Goal: Information Seeking & Learning: Learn about a topic

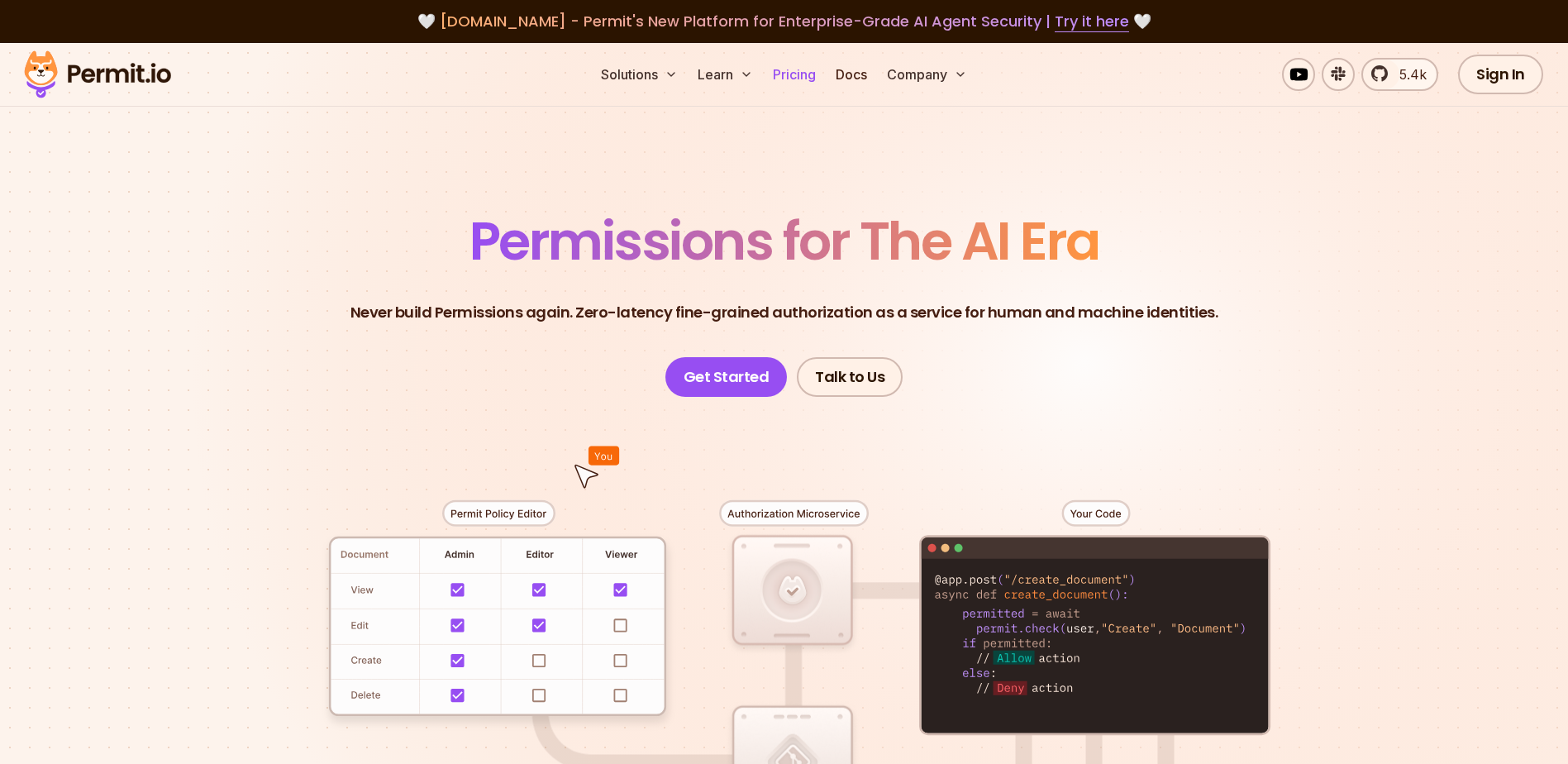
click at [784, 77] on link "Pricing" at bounding box center [794, 74] width 56 height 33
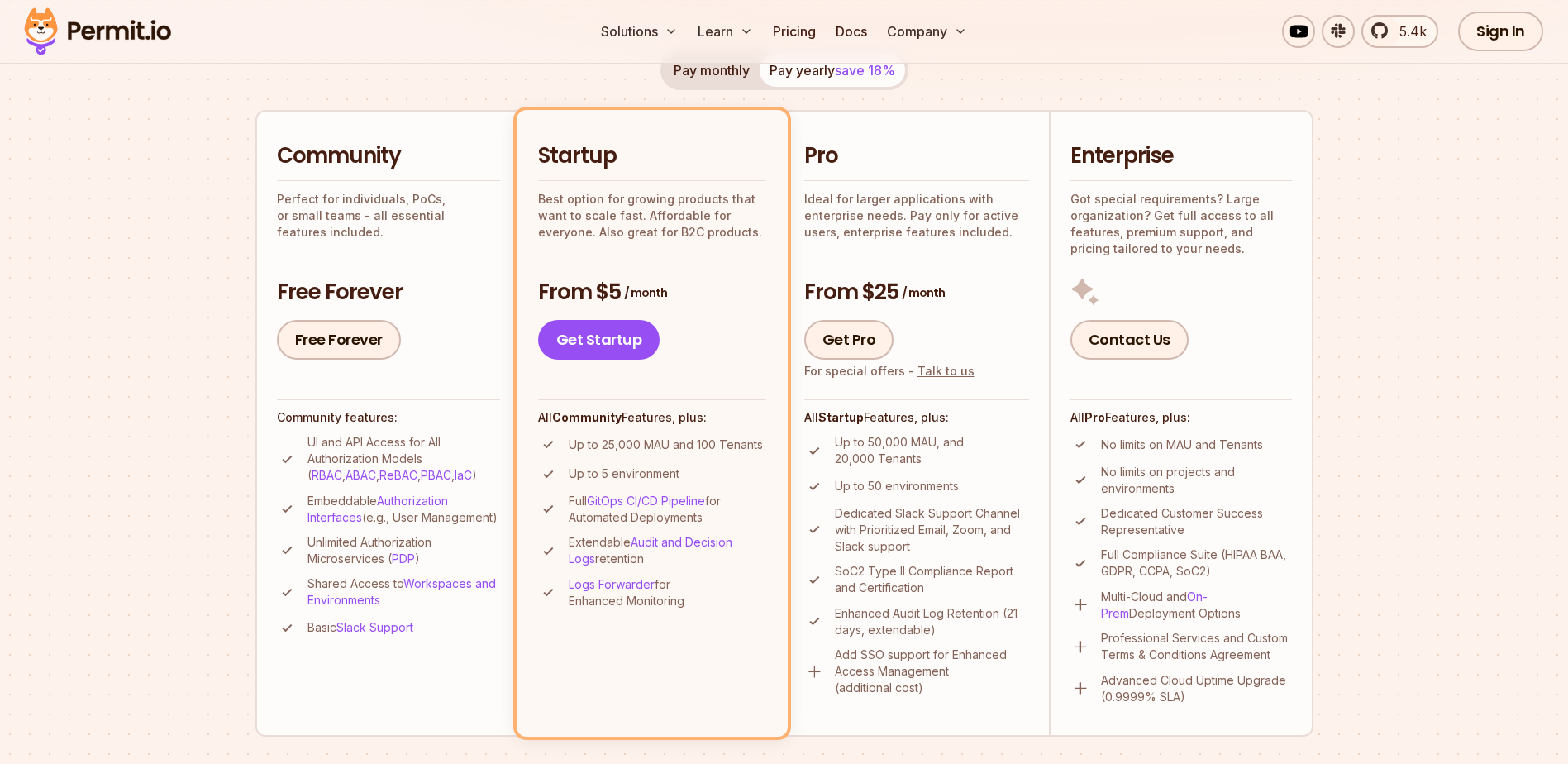
scroll to position [166, 0]
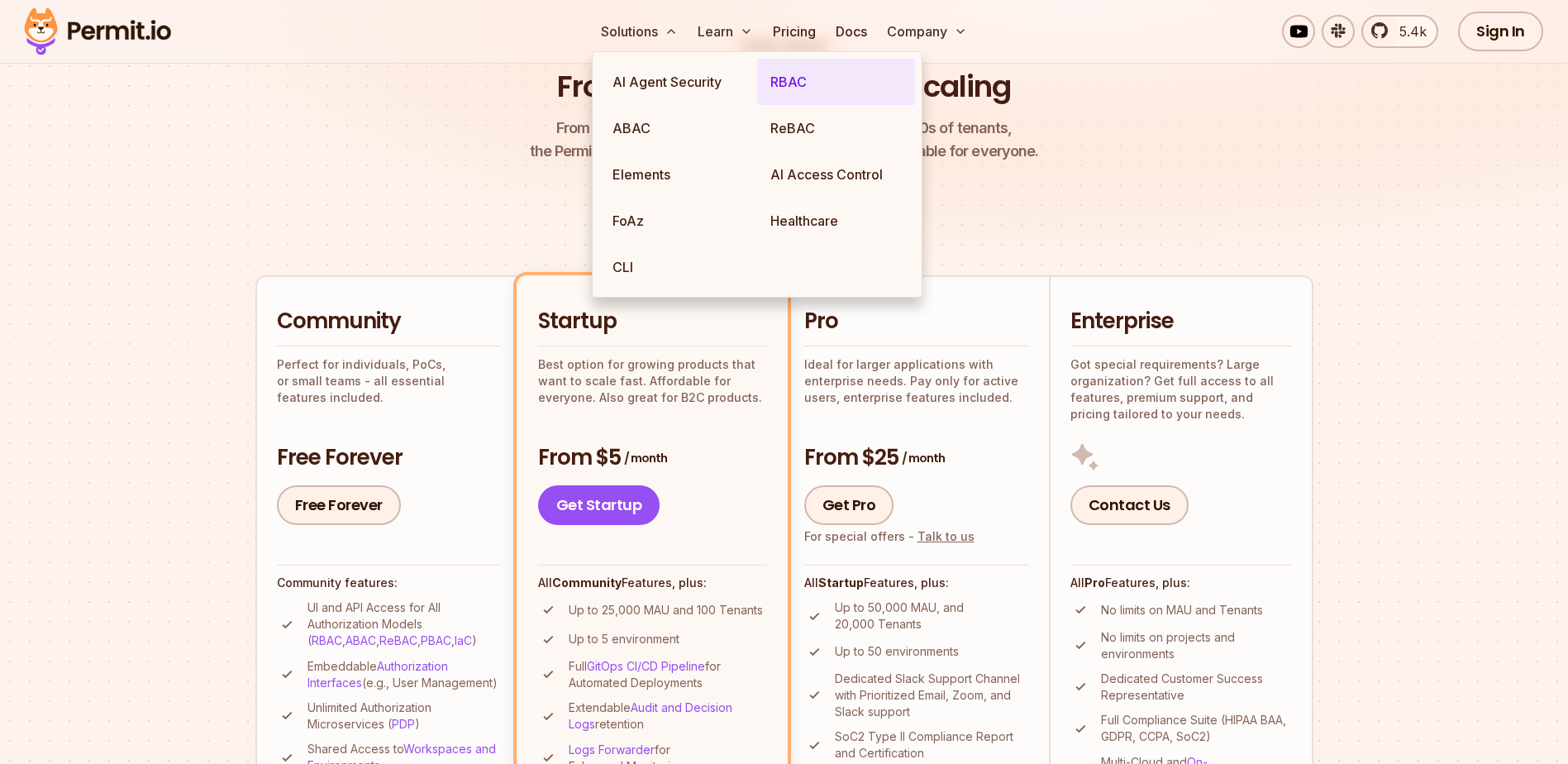
click at [812, 75] on link "RBAC" at bounding box center [836, 81] width 158 height 46
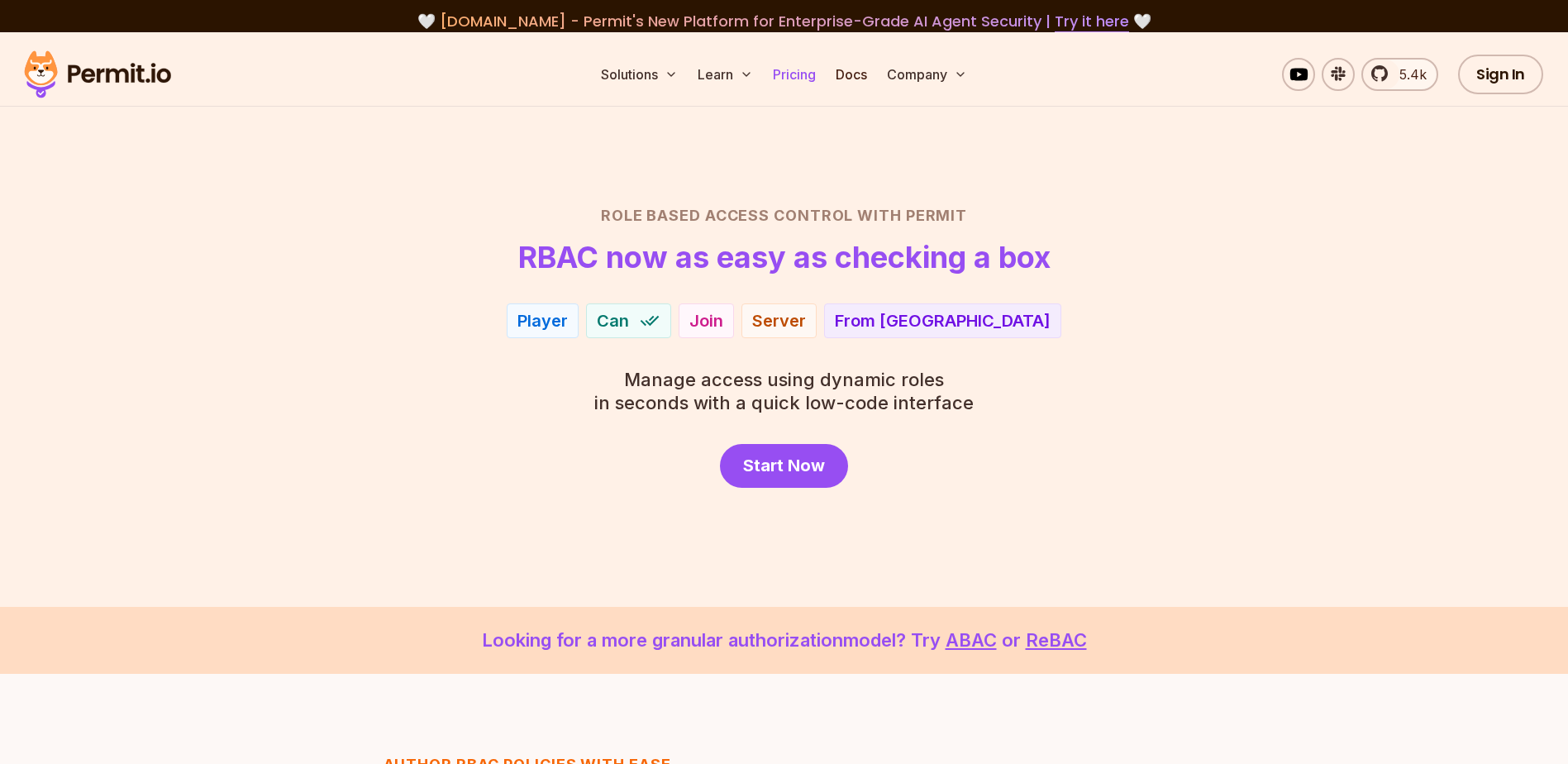
click at [812, 74] on link "Pricing" at bounding box center [794, 74] width 56 height 33
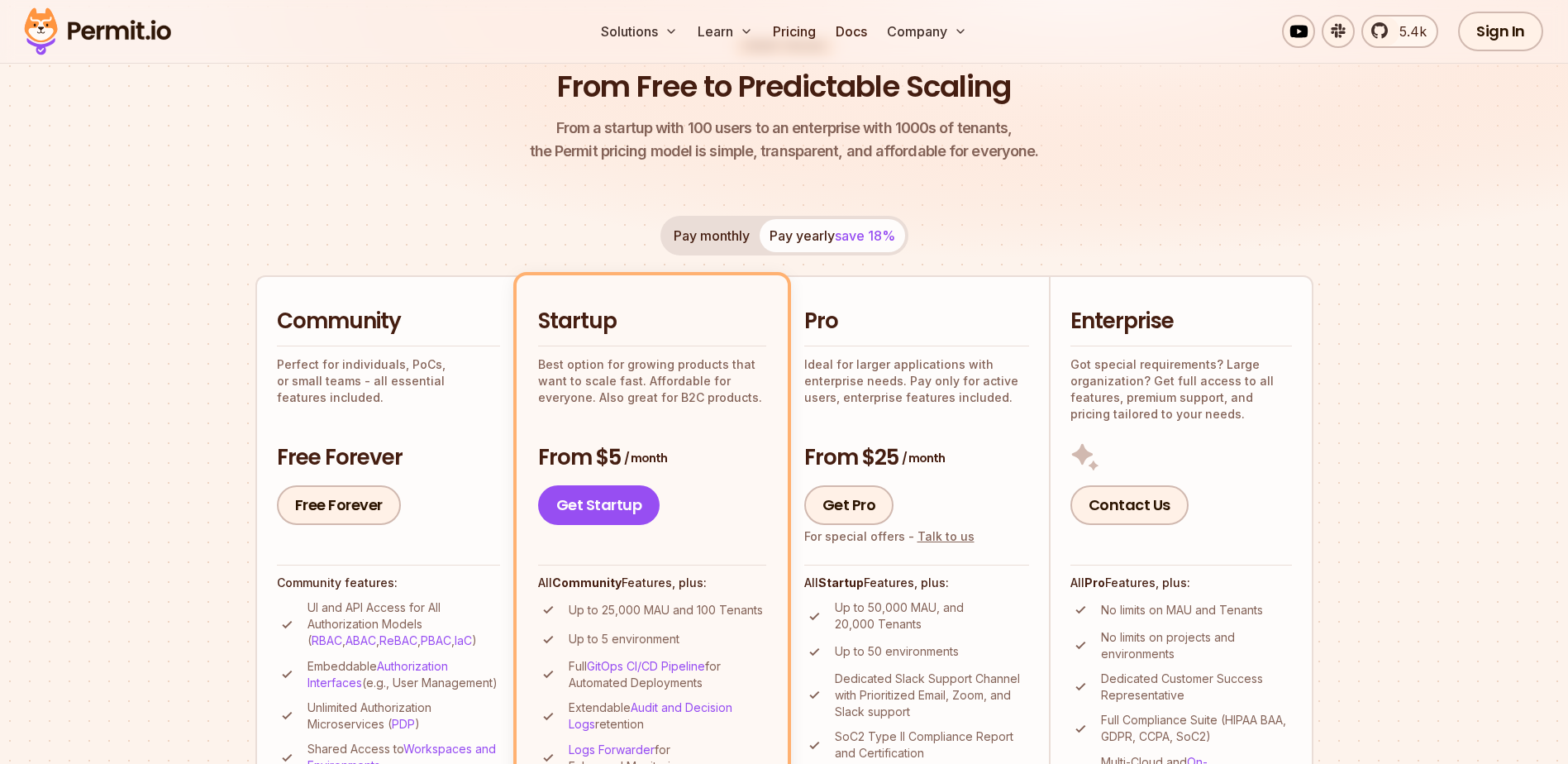
scroll to position [248, 0]
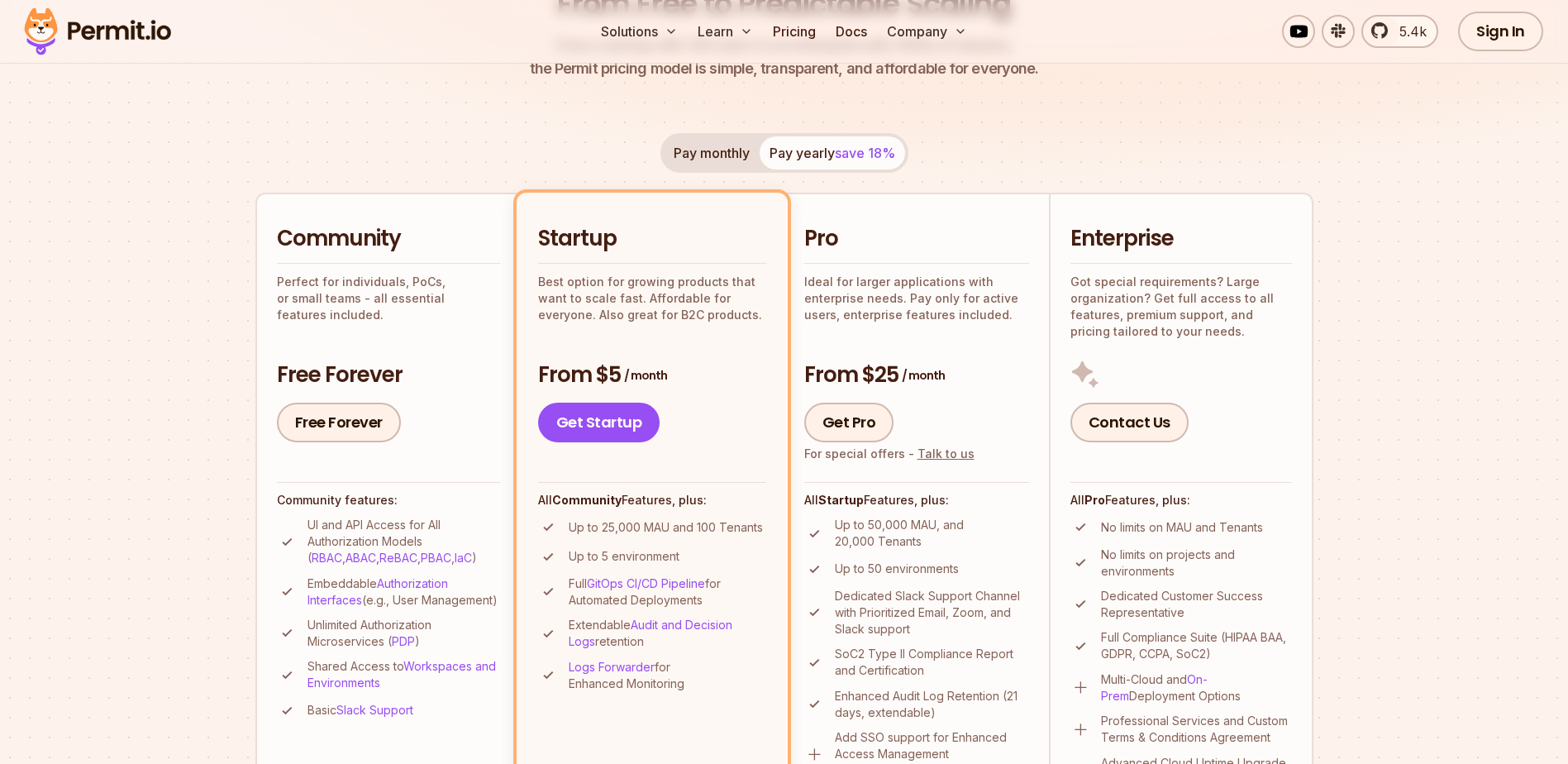
click at [740, 134] on div "Pay monthly Pay yearly save 18%" at bounding box center [784, 152] width 248 height 39
click at [749, 151] on button "Pay monthly" at bounding box center [711, 153] width 96 height 33
drag, startPoint x: 808, startPoint y: 154, endPoint x: 522, endPoint y: 294, distance: 318.4
click at [807, 155] on button "Pay yearly save 18%" at bounding box center [833, 153] width 145 height 33
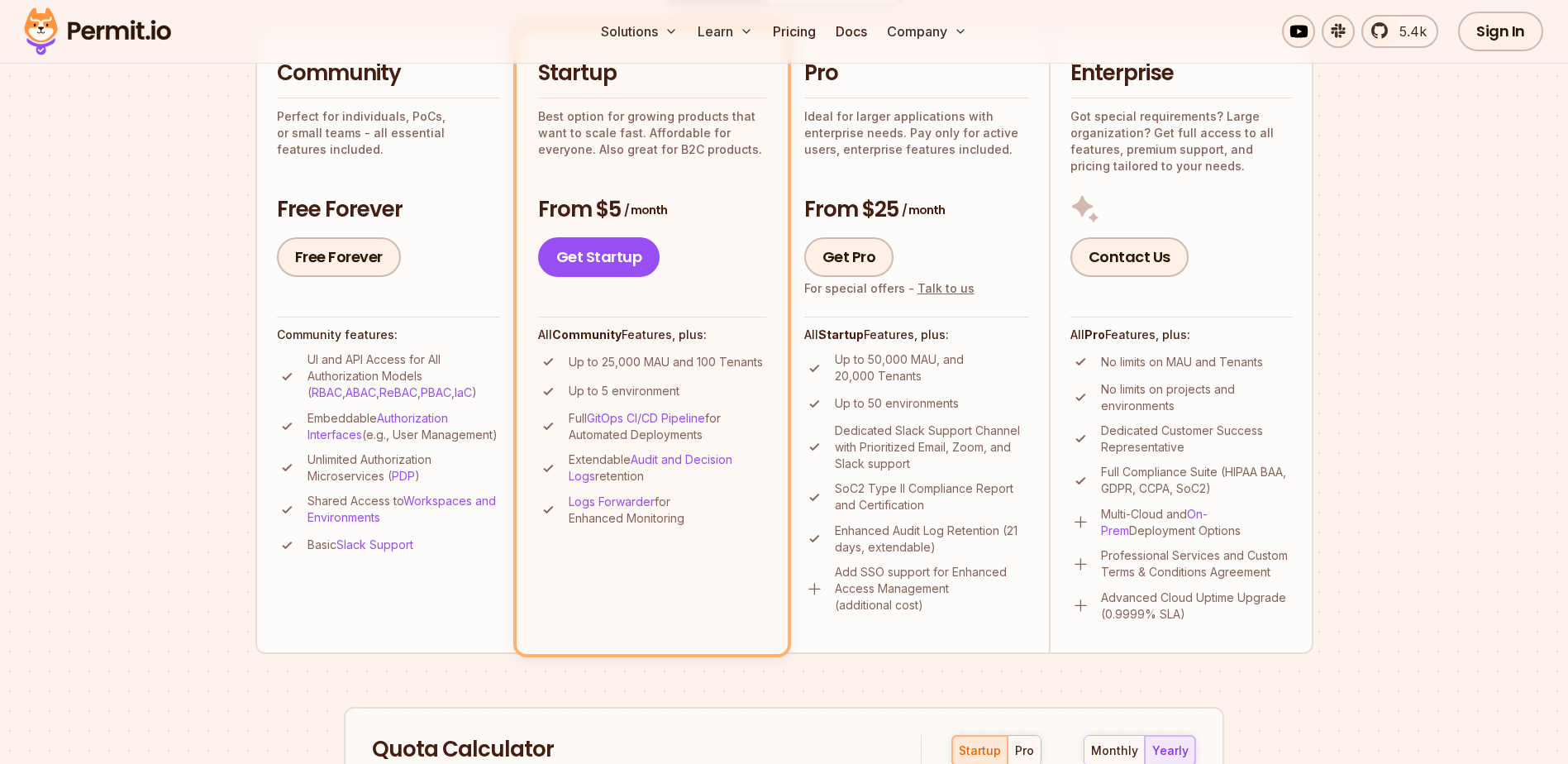
scroll to position [330, 0]
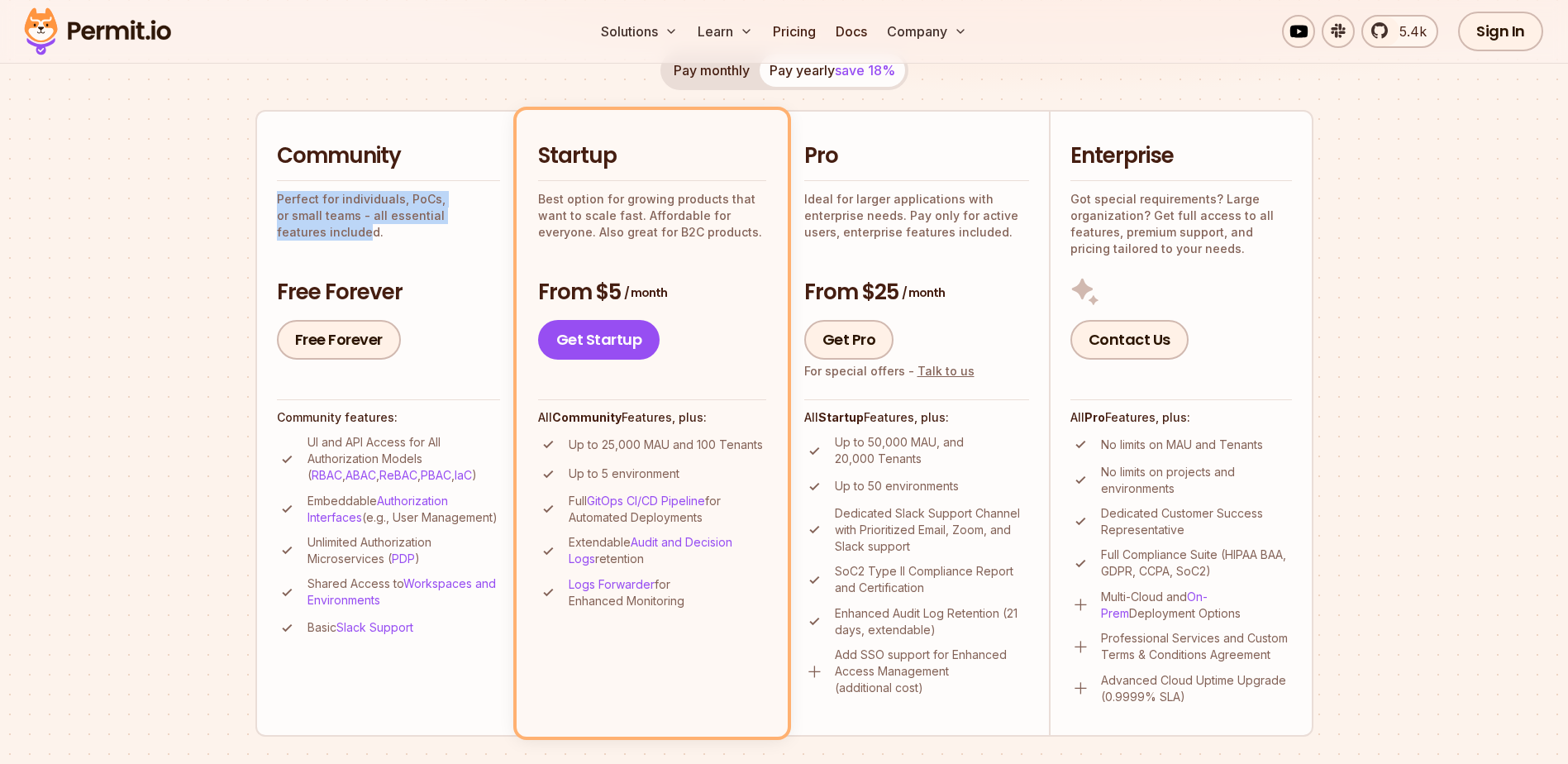
drag, startPoint x: 279, startPoint y: 194, endPoint x: 480, endPoint y: 215, distance: 202.1
click at [480, 215] on p "Perfect for individuals, PoCs, or small teams - all essential features included." at bounding box center [388, 216] width 223 height 50
click at [196, 514] on section "Permit Pricing From Free to Predictable Scaling From a startup with 100 users t…" at bounding box center [784, 606] width 1568 height 1788
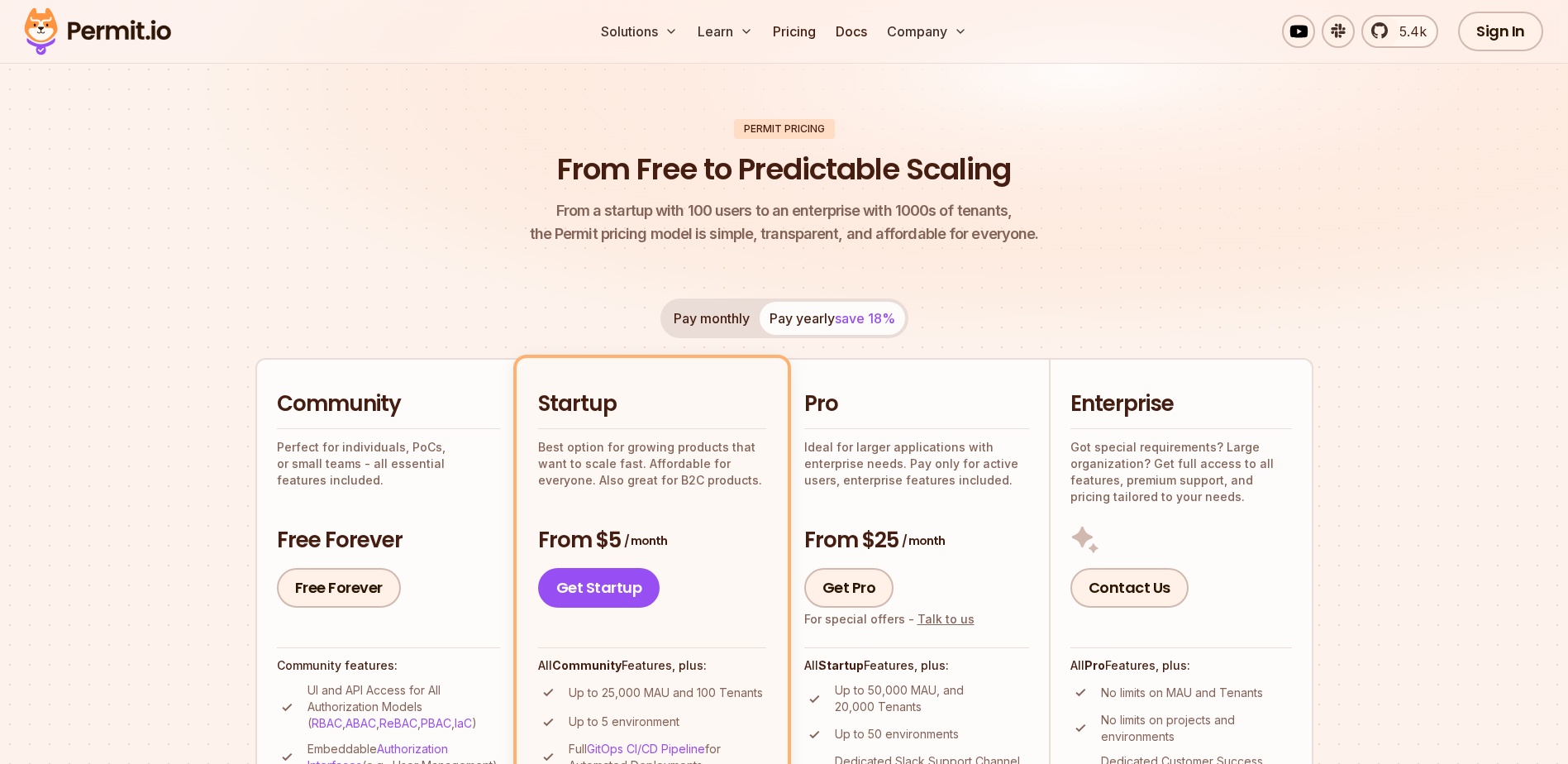
scroll to position [0, 0]
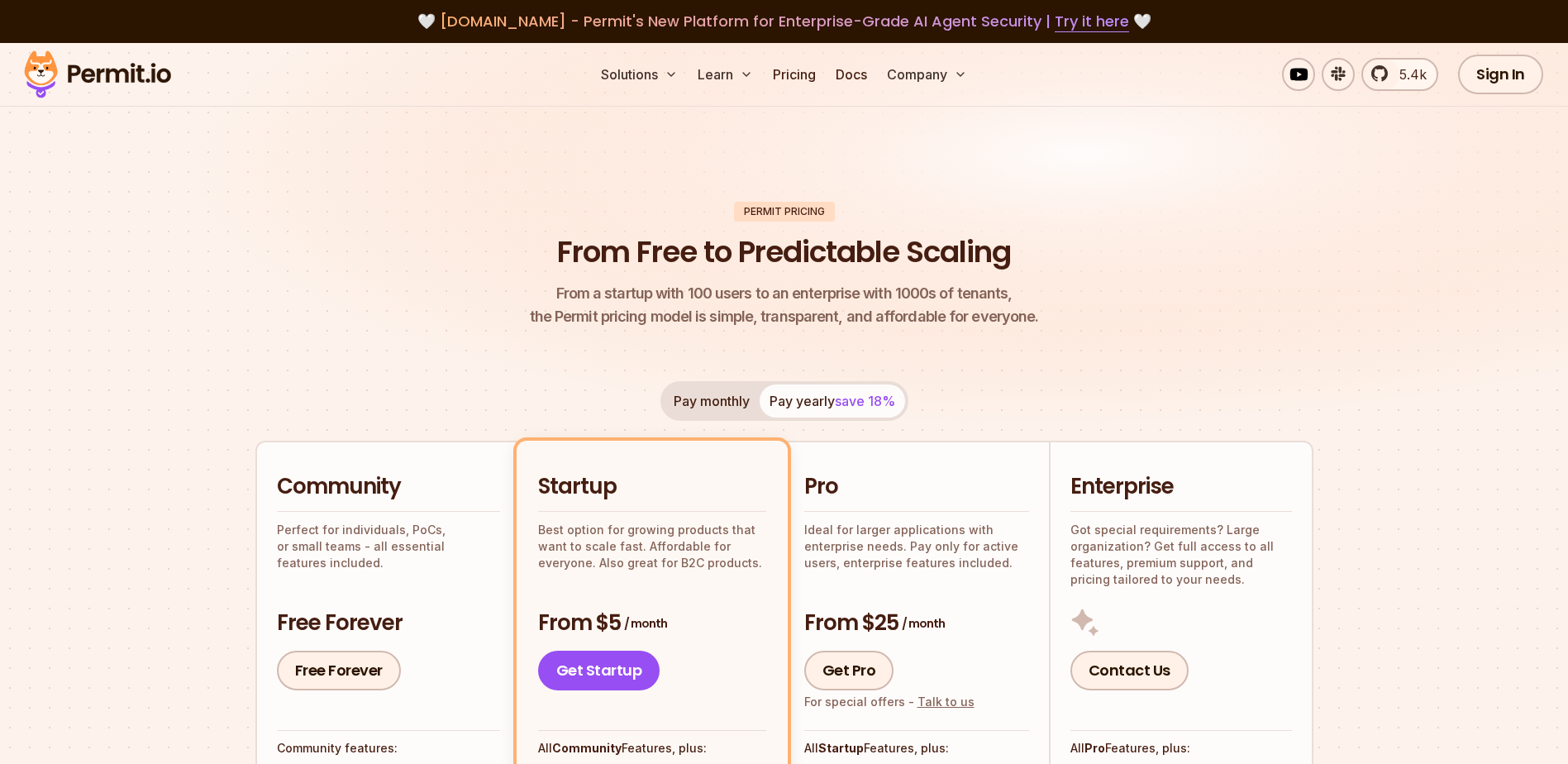
click at [91, 95] on img at bounding box center [97, 74] width 162 height 56
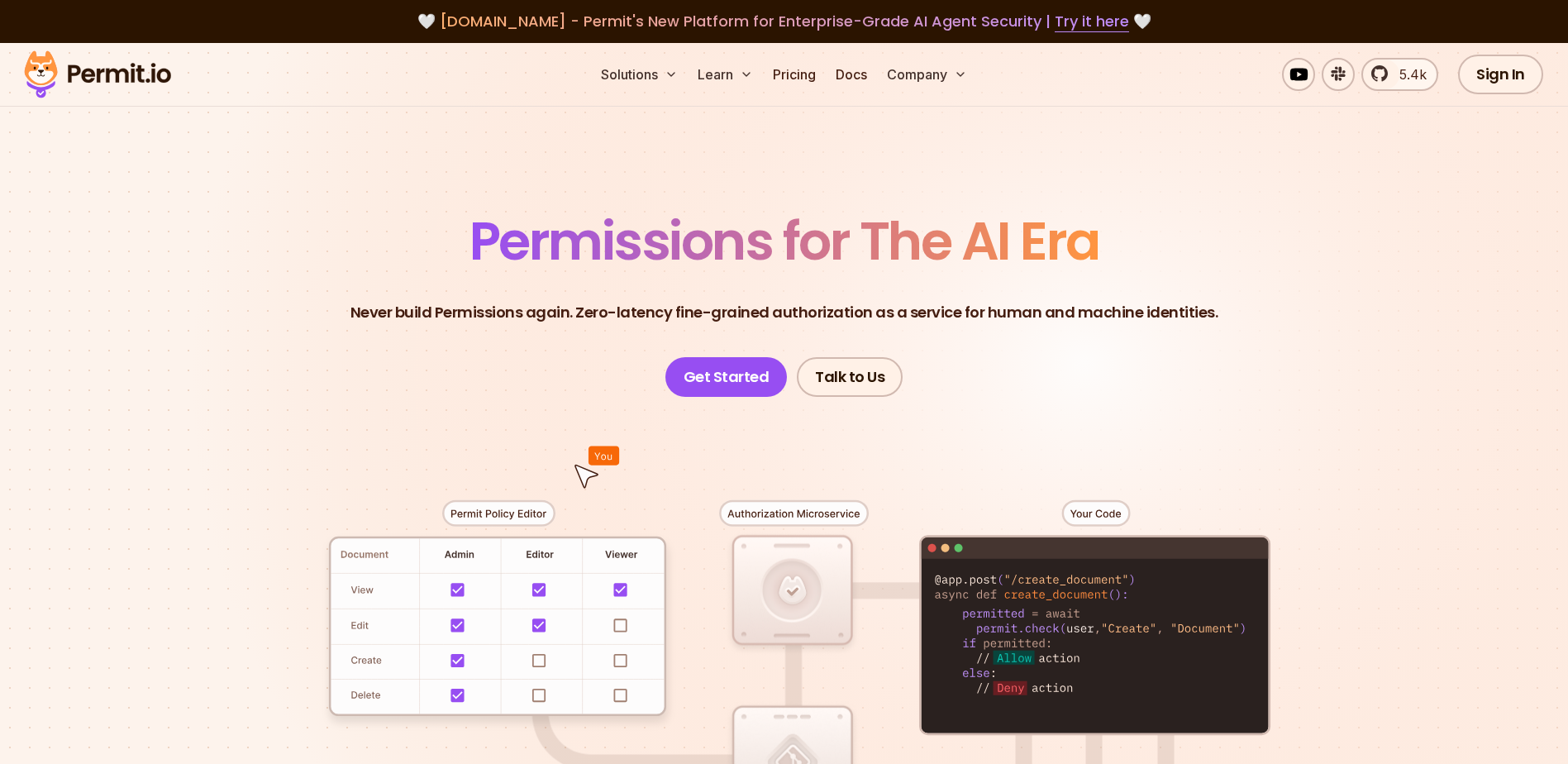
scroll to position [166, 0]
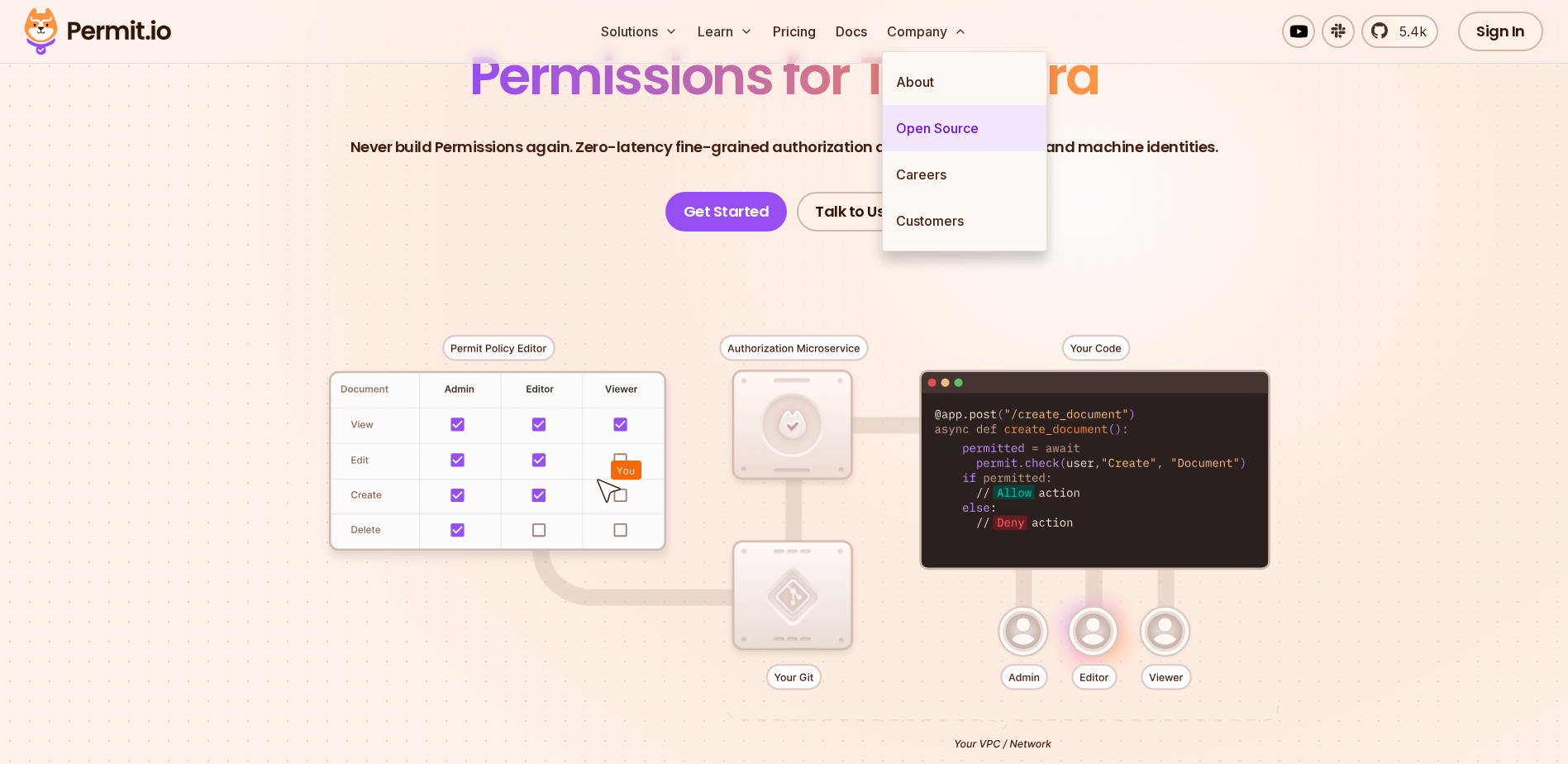
click at [939, 124] on link "Open Source" at bounding box center [964, 128] width 164 height 46
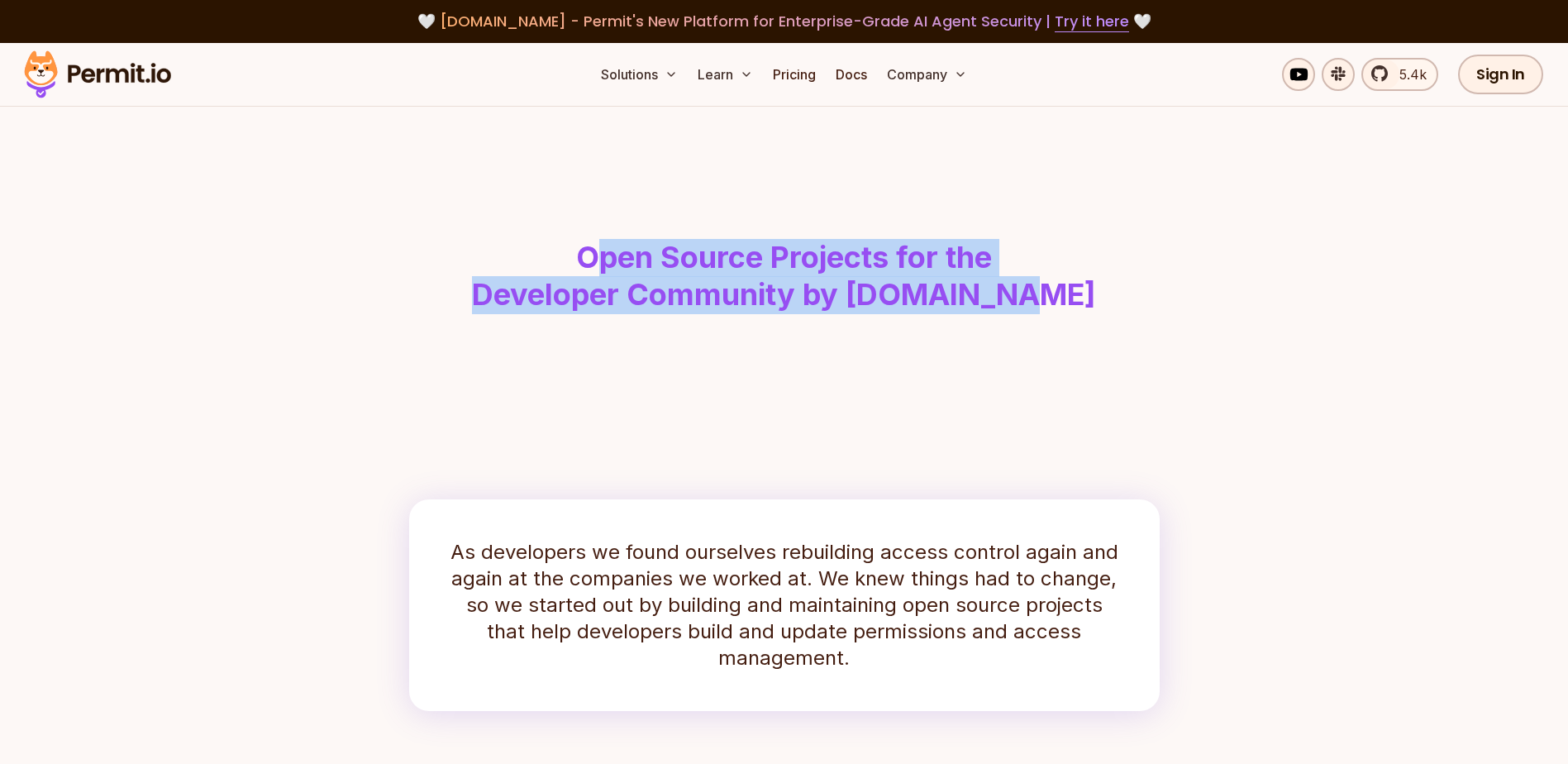
drag, startPoint x: 594, startPoint y: 260, endPoint x: 1065, endPoint y: 317, distance: 474.4
click at [1087, 314] on h1 "Open Source Projects for the Developer Community by [DOMAIN_NAME]" at bounding box center [784, 277] width 847 height 75
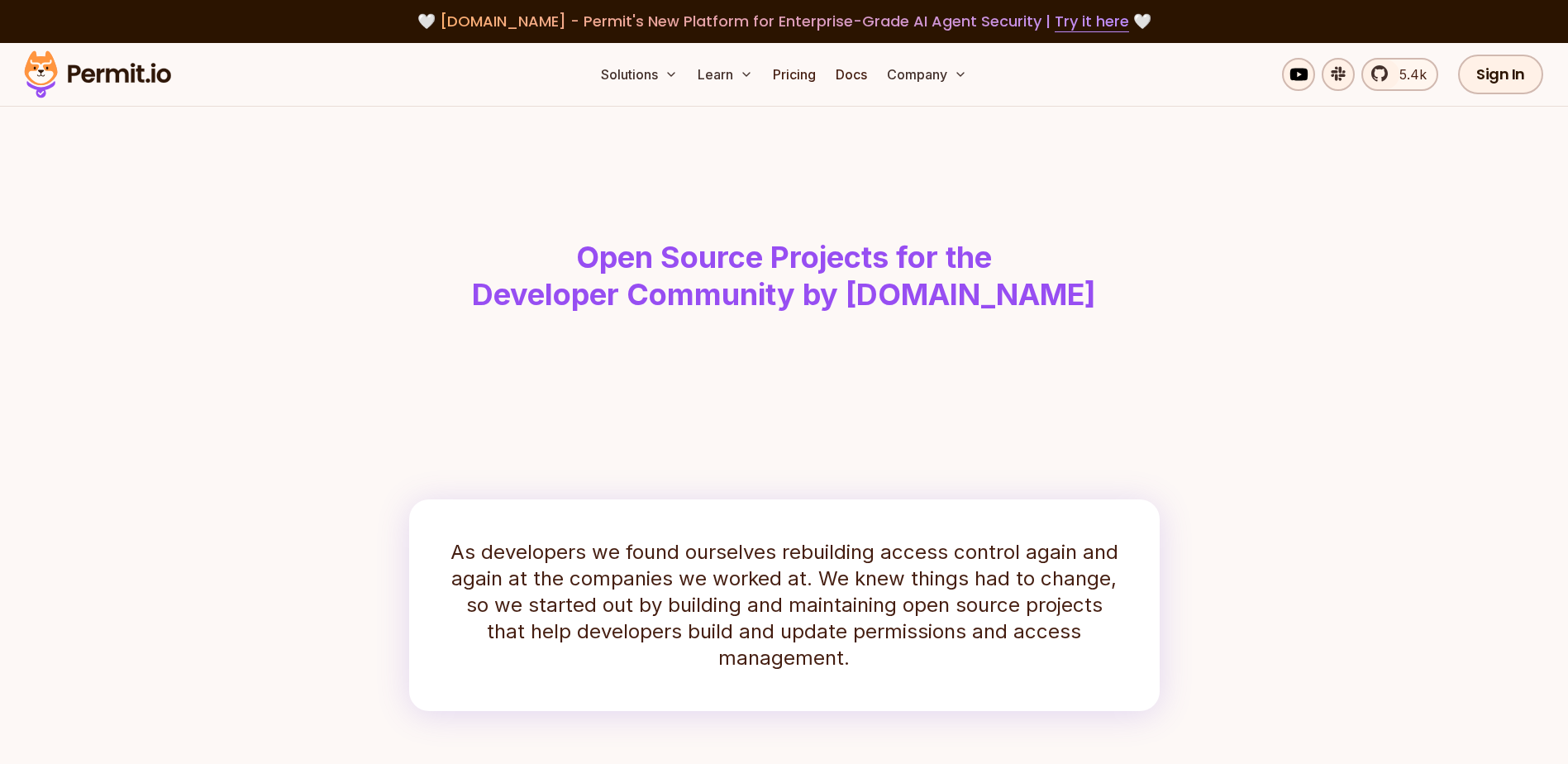
click at [571, 252] on h1 "Open Source Projects for the Developer Community by [DOMAIN_NAME]" at bounding box center [784, 277] width 847 height 75
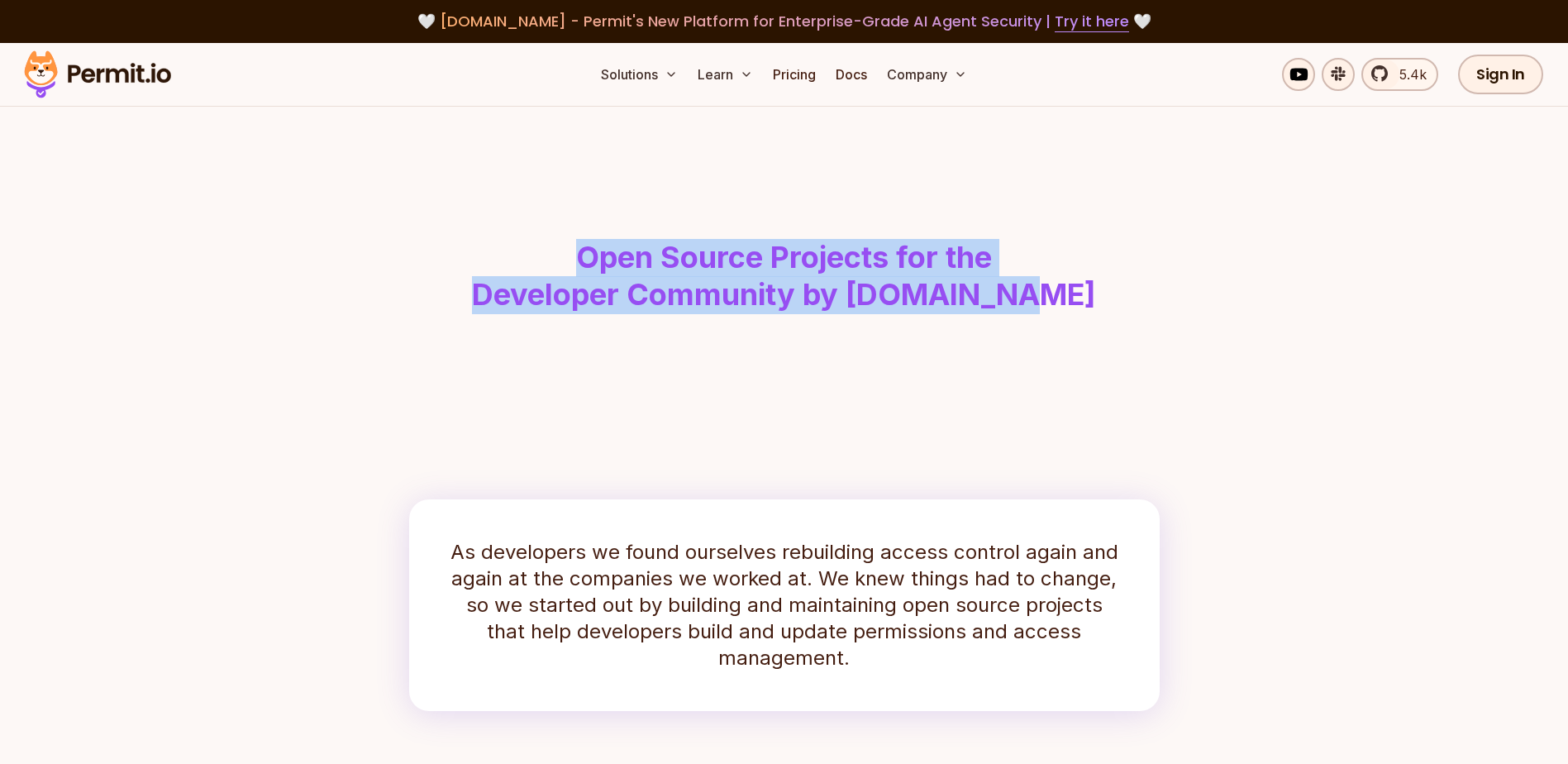
drag, startPoint x: 565, startPoint y: 252, endPoint x: 1058, endPoint y: 294, distance: 494.8
click at [1058, 293] on h1 "Open Source Projects for the Developer Community by [DOMAIN_NAME]" at bounding box center [784, 277] width 847 height 75
drag, startPoint x: 1005, startPoint y: 329, endPoint x: 823, endPoint y: 386, distance: 190.7
click at [1004, 330] on header "Open Source Projects for the Developer Community by [DOMAIN_NAME]" at bounding box center [784, 244] width 1058 height 273
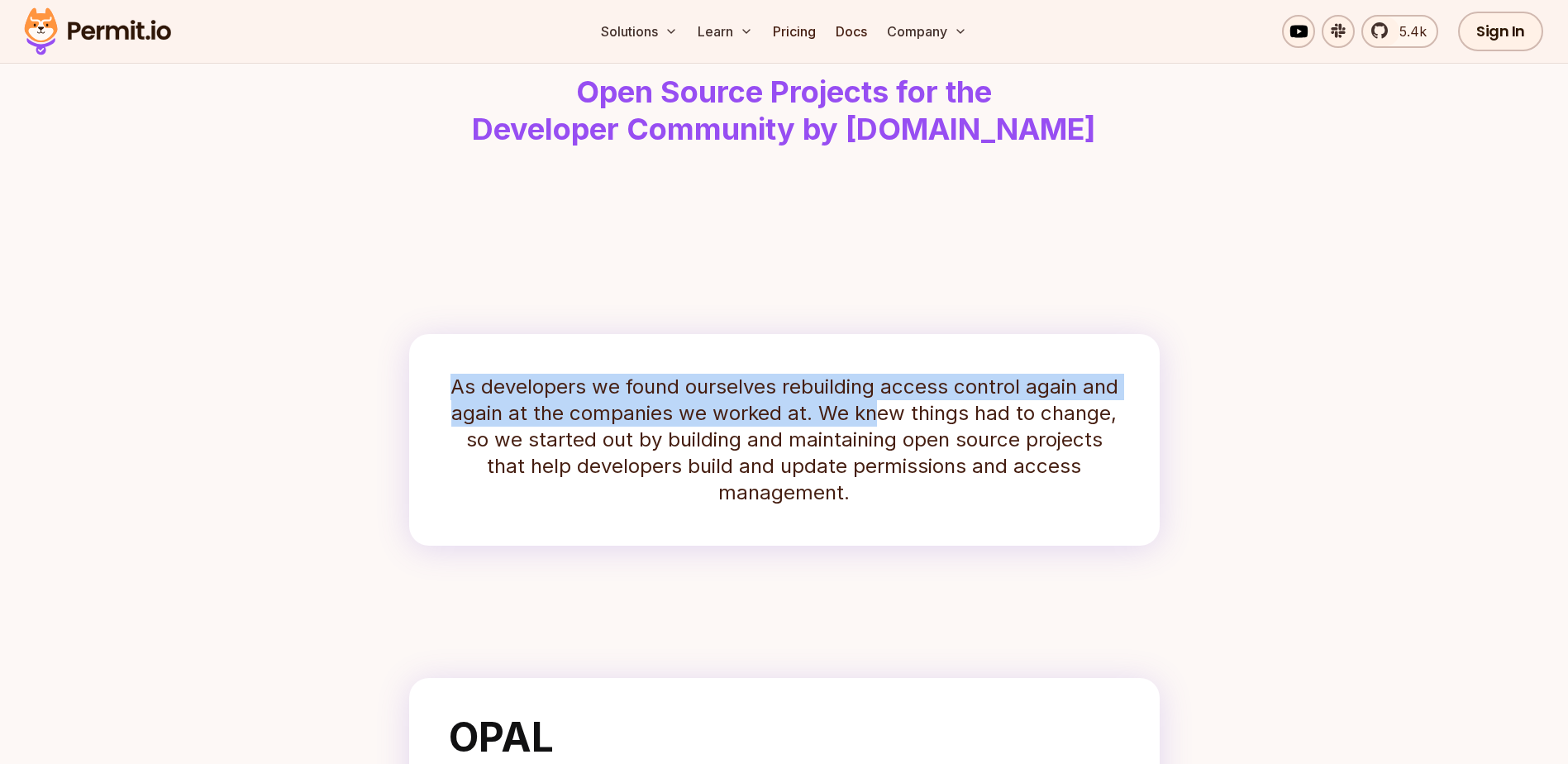
drag, startPoint x: 400, startPoint y: 373, endPoint x: 772, endPoint y: 420, distance: 375.0
click at [876, 407] on section "As developers we found ourselves rebuilding access control again and again at t…" at bounding box center [784, 440] width 1058 height 238
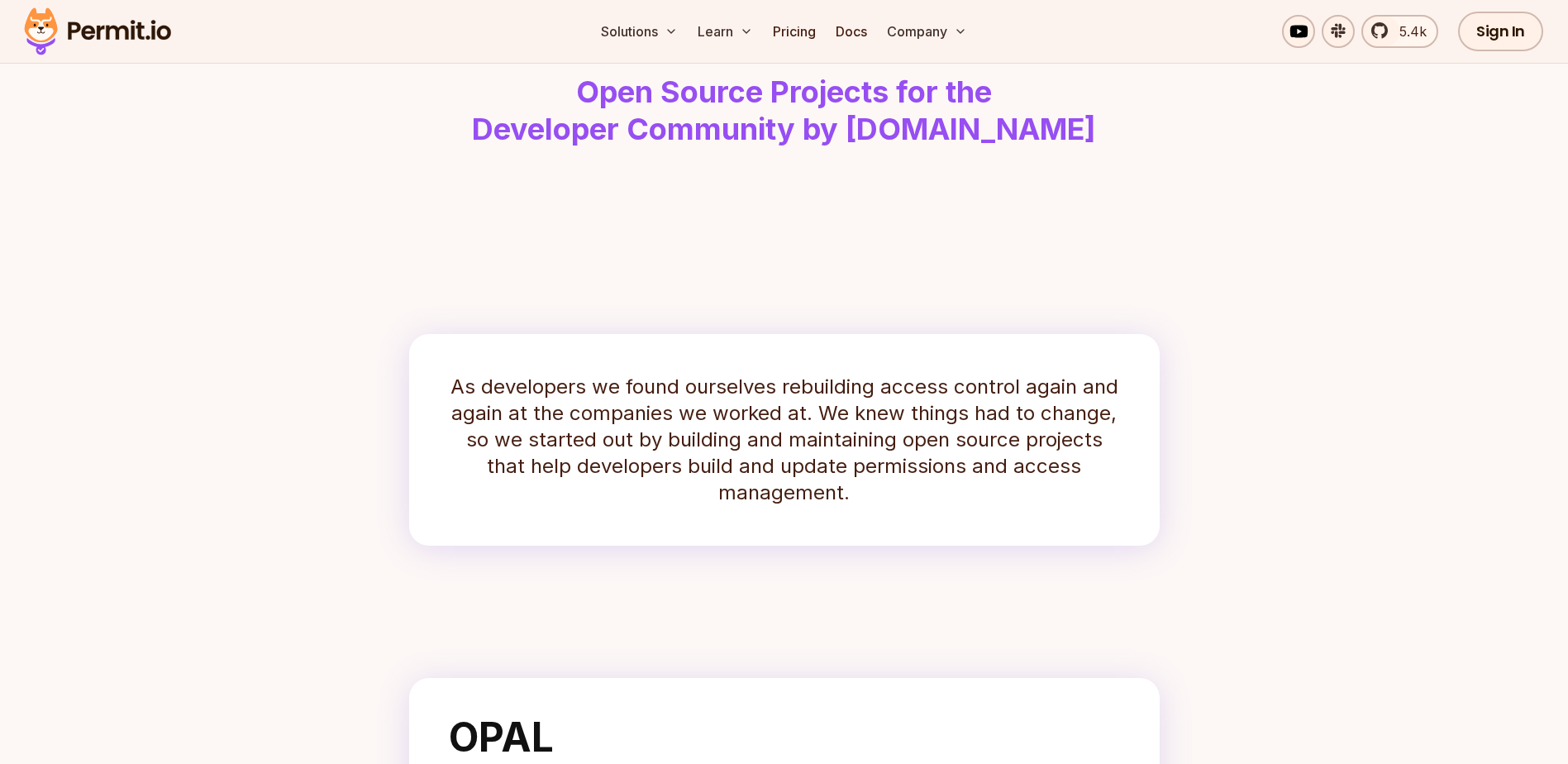
click at [836, 432] on p "As developers we found ourselves rebuilding access control again and again at t…" at bounding box center [784, 439] width 671 height 132
drag, startPoint x: 717, startPoint y: 360, endPoint x: 706, endPoint y: 401, distance: 42.4
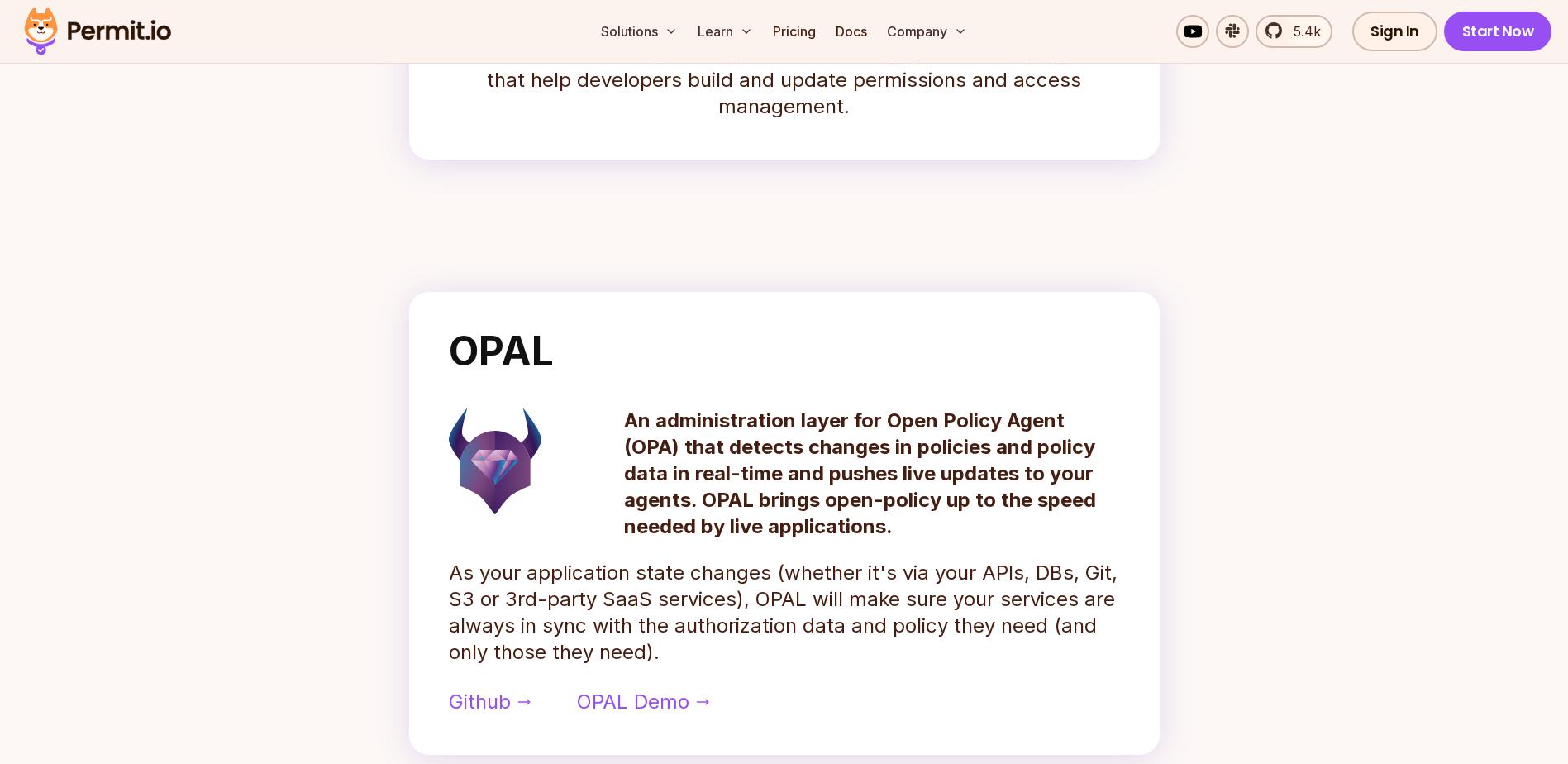
scroll to position [634, 0]
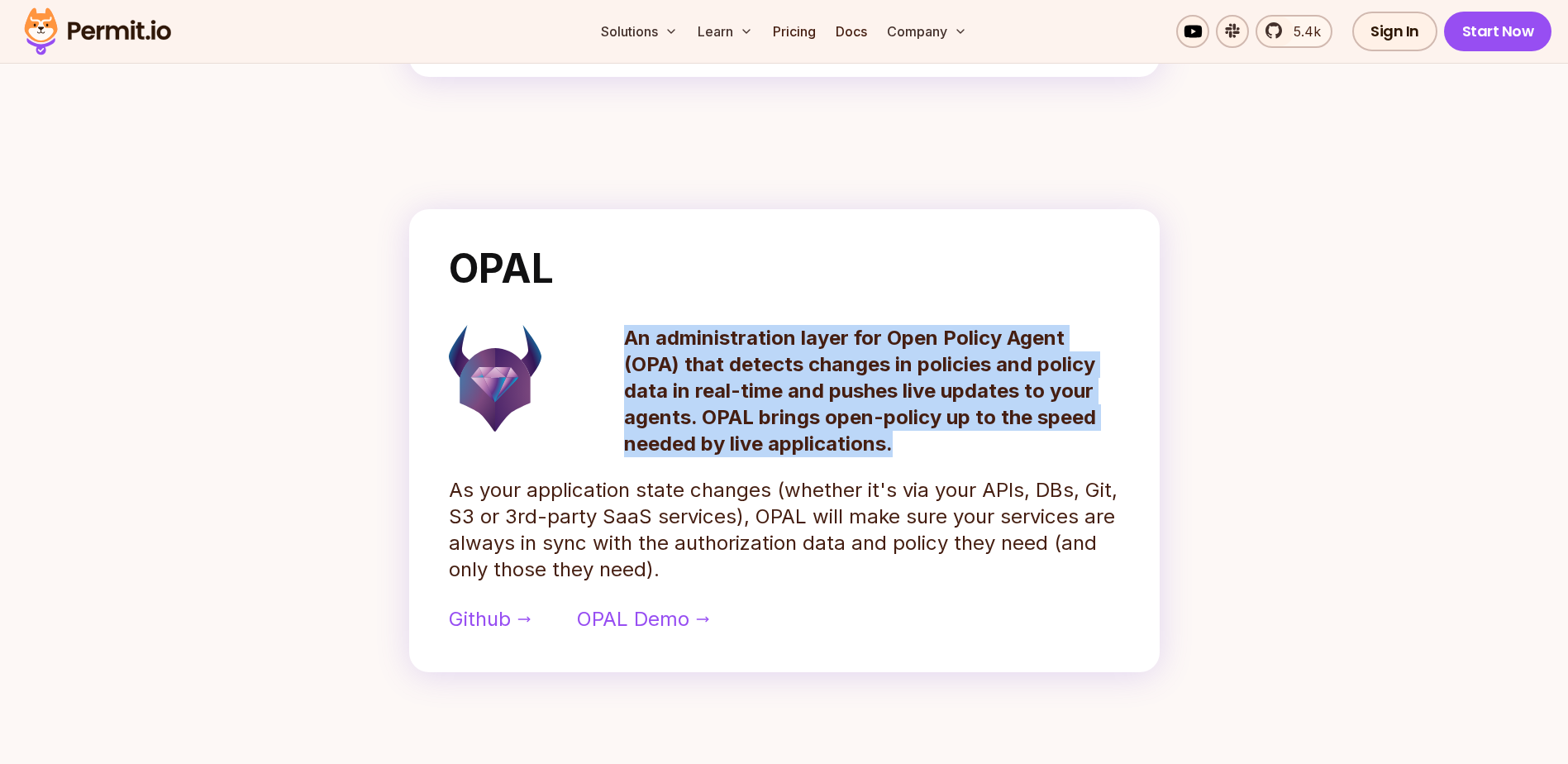
drag, startPoint x: 909, startPoint y: 445, endPoint x: 649, endPoint y: 346, distance: 278.2
click at [615, 342] on div "An administration layer for Open Policy Agent (OPA) that detects changes in pol…" at bounding box center [784, 391] width 671 height 132
click at [730, 355] on p "An administration layer for Open Policy Agent (OPA) that detects changes in pol…" at bounding box center [872, 391] width 496 height 132
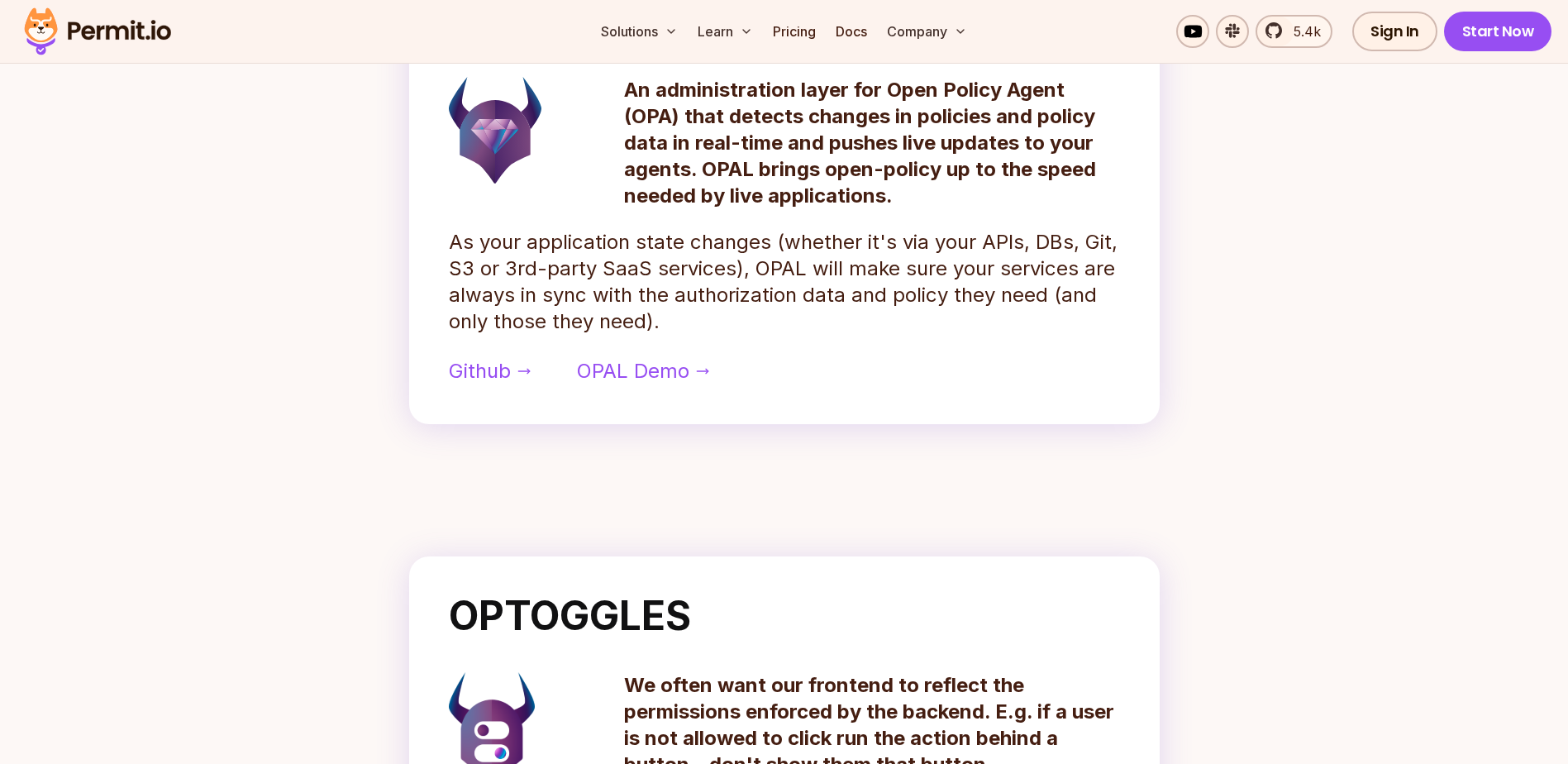
scroll to position [799, 0]
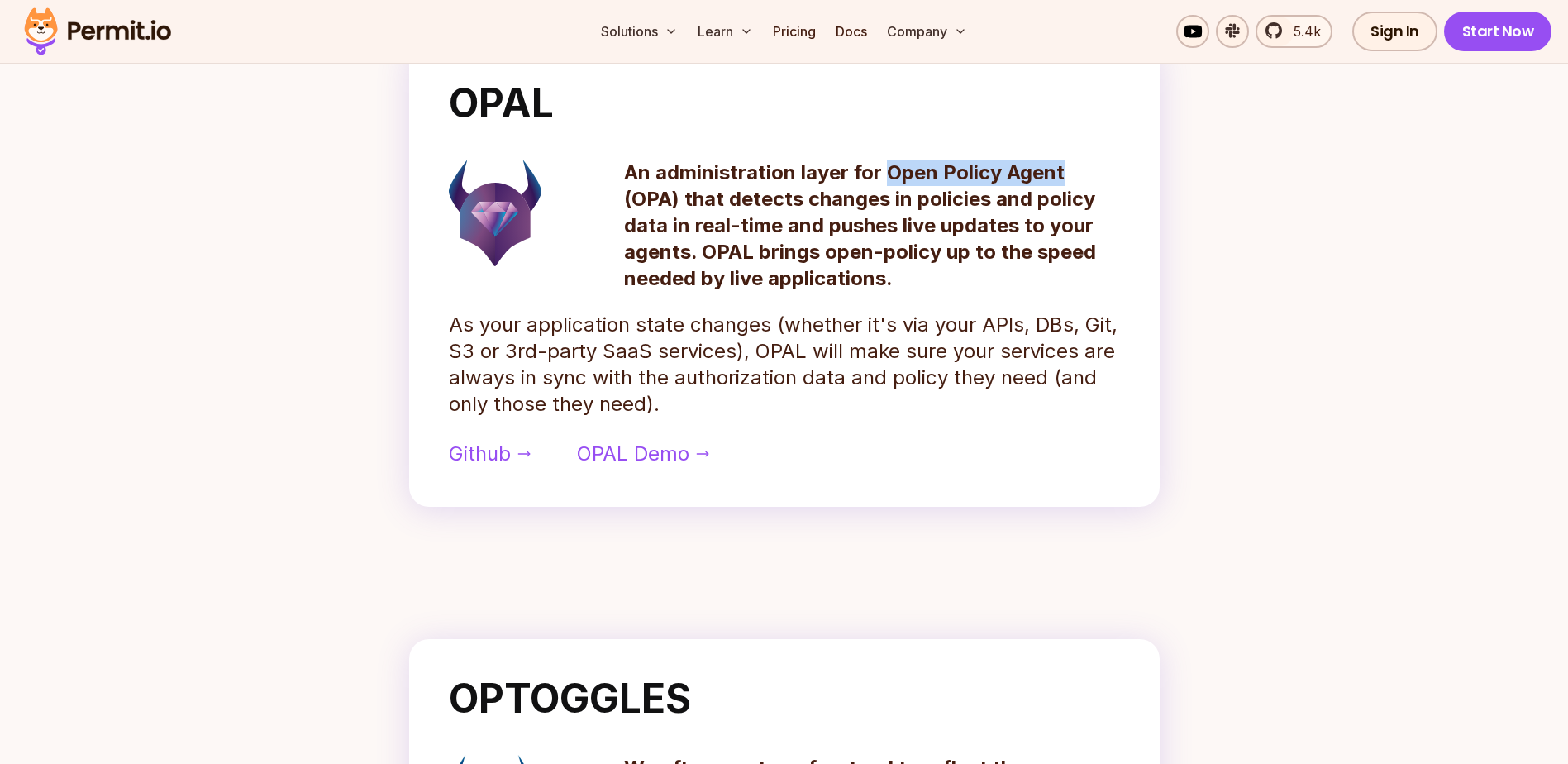
drag, startPoint x: 885, startPoint y: 172, endPoint x: 1070, endPoint y: 169, distance: 185.0
click at [1070, 169] on p "An administration layer for Open Policy Agent (OPA) that detects changes in pol…" at bounding box center [872, 225] width 496 height 132
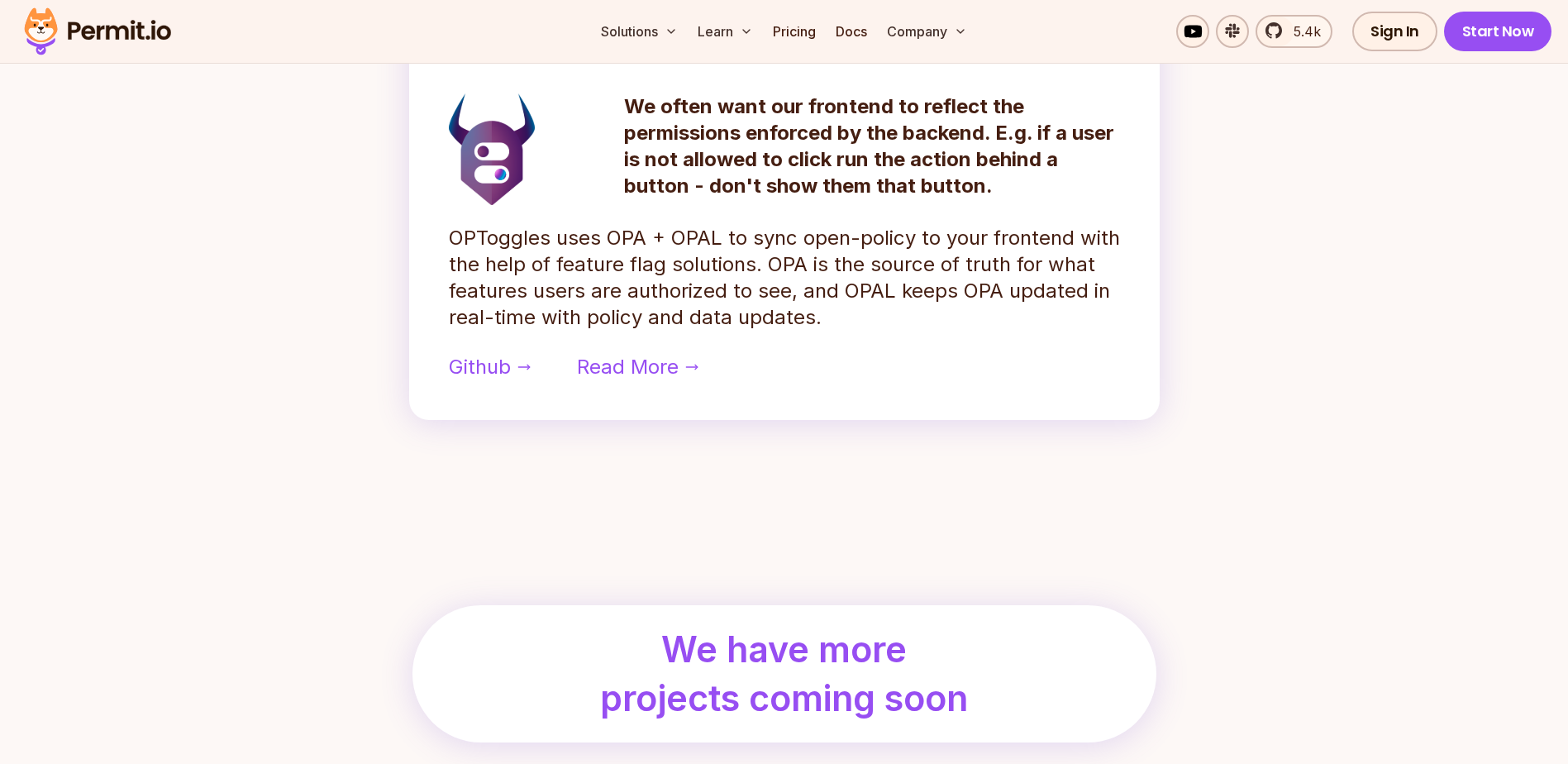
scroll to position [1213, 0]
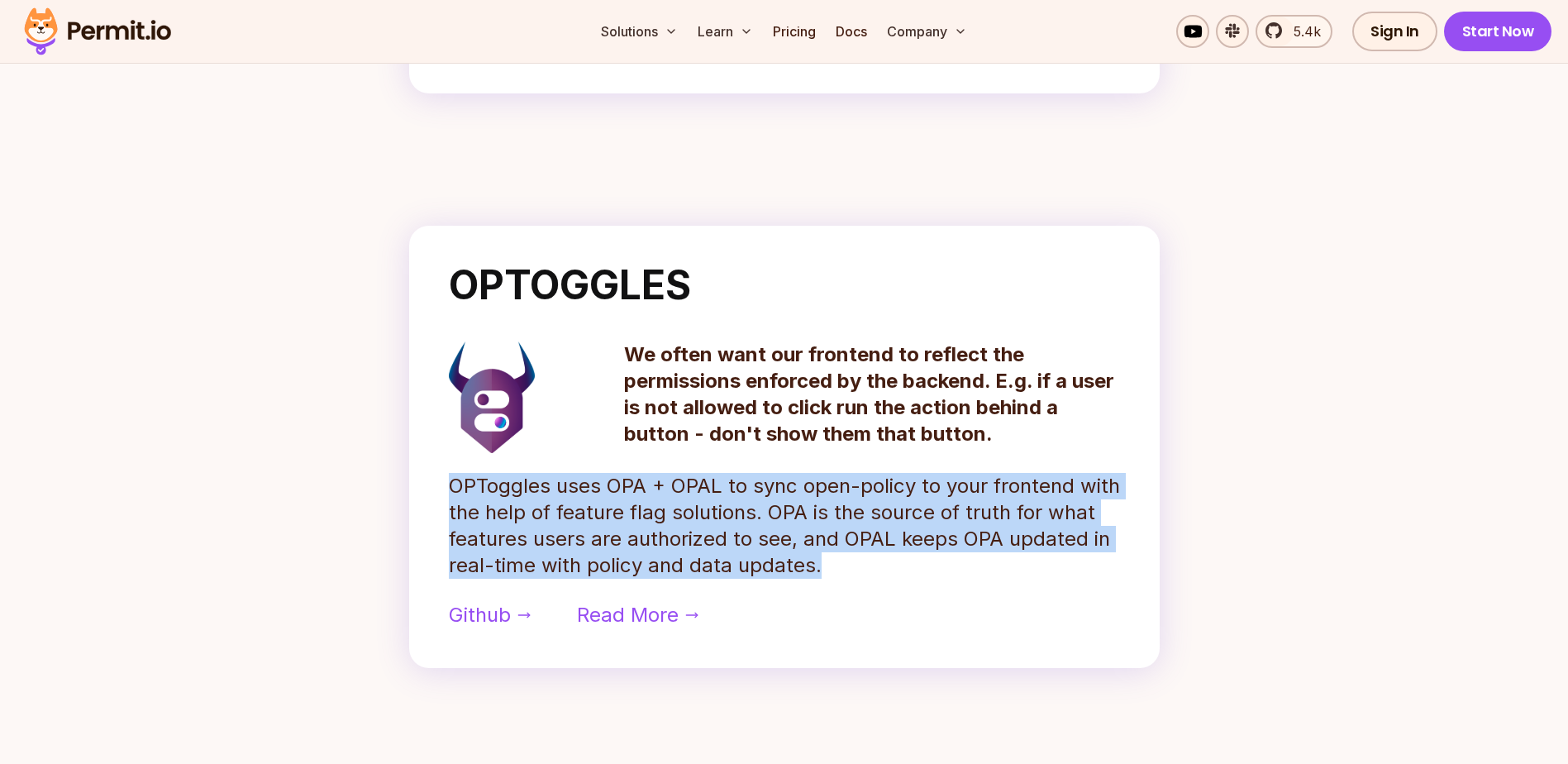
drag, startPoint x: 449, startPoint y: 489, endPoint x: 886, endPoint y: 541, distance: 440.1
click at [894, 555] on p "OPToggles uses OPA + OPAL to sync open-policy to your frontend with the help of…" at bounding box center [784, 526] width 671 height 106
copy p "OPToggles uses OPA + OPAL to sync open-policy to your frontend with the help of…"
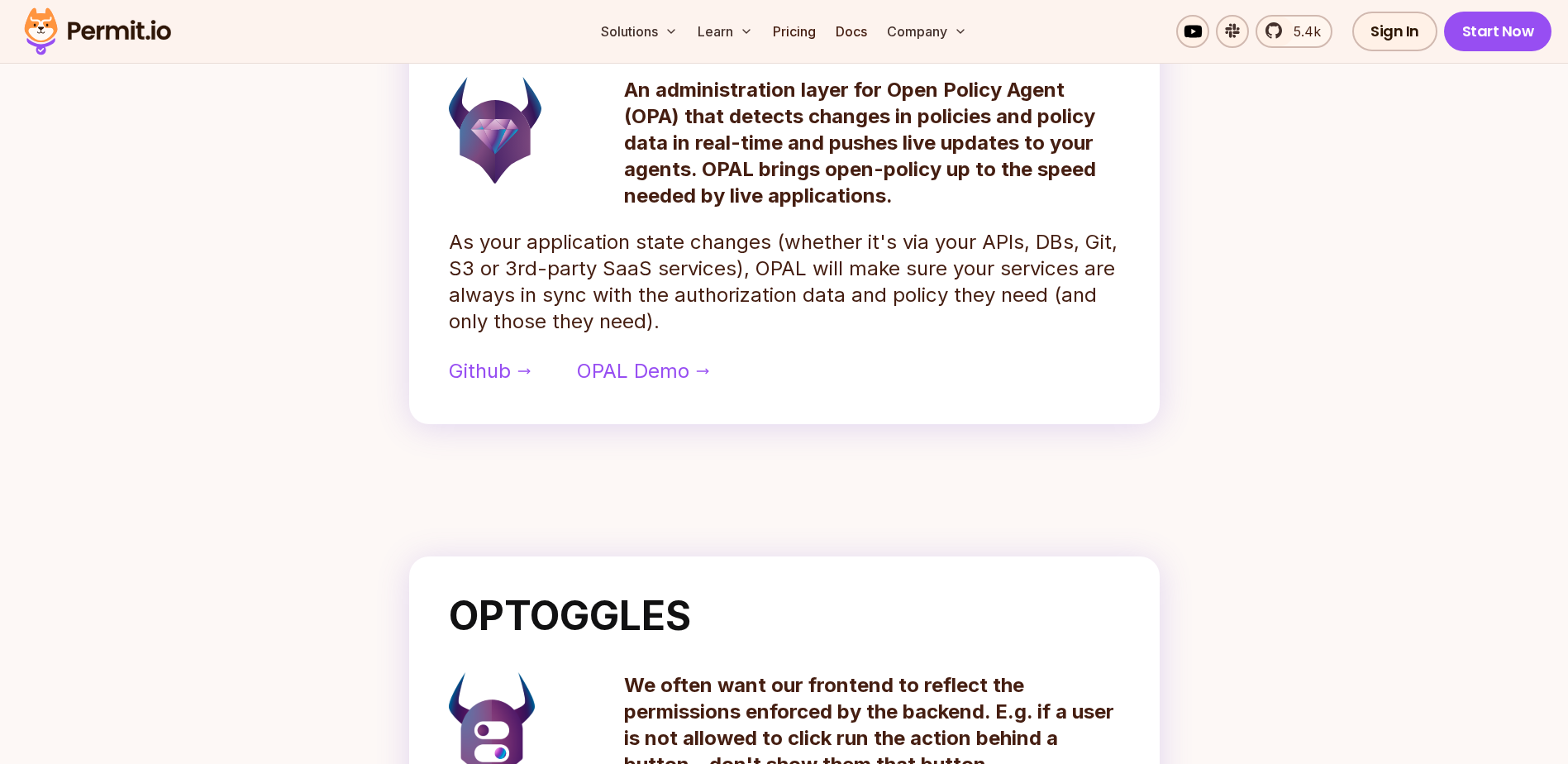
scroll to position [634, 0]
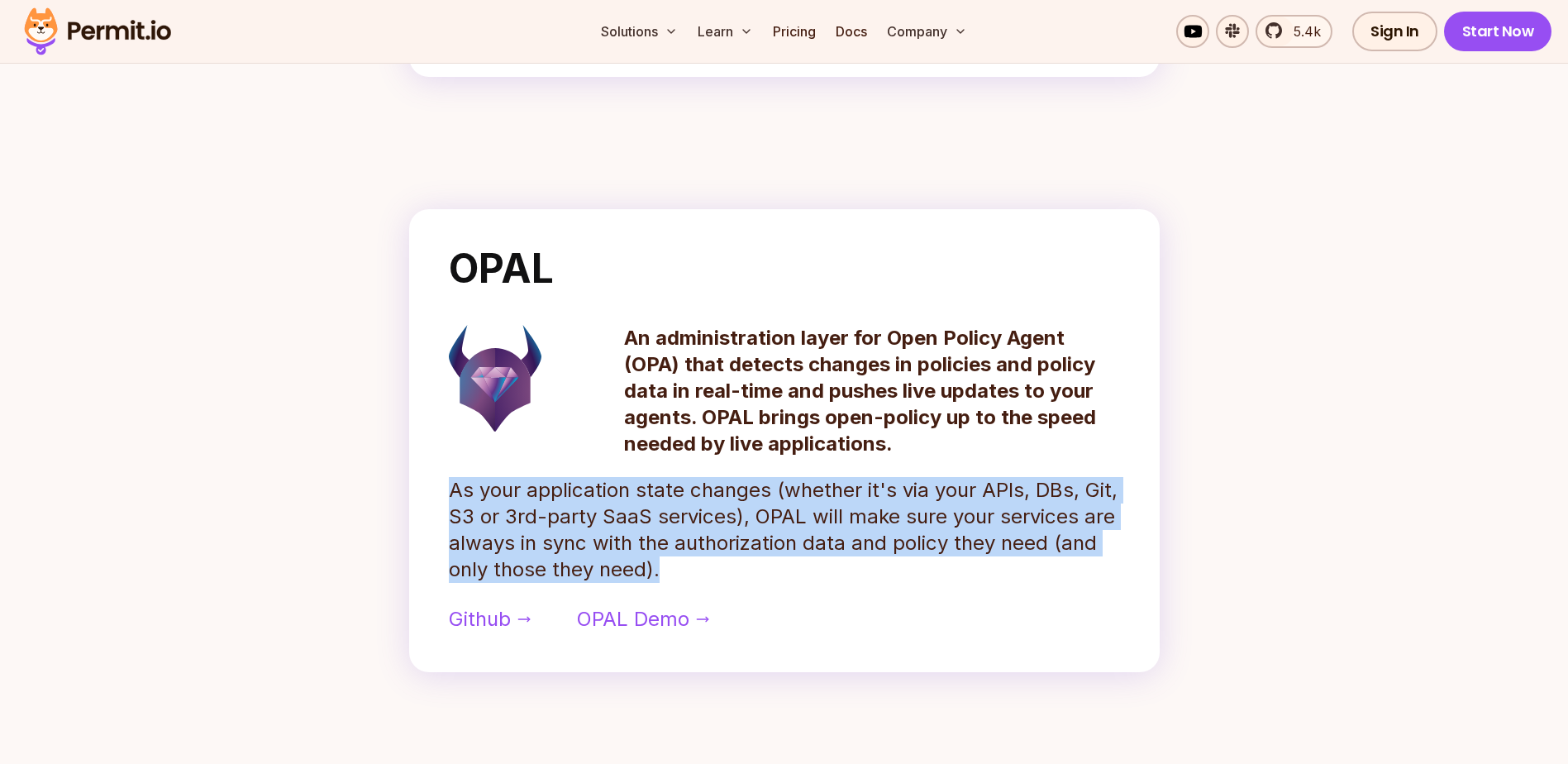
drag, startPoint x: 679, startPoint y: 573, endPoint x: 427, endPoint y: 495, distance: 263.8
click at [427, 495] on div "OPAL An administration layer for Open Policy Agent (OPA) that detects changes i…" at bounding box center [784, 441] width 751 height 463
copy p "As your application state changes (whether it's via your APIs, DBs, Git, S3 or …"
click at [754, 565] on p "As your application state changes (whether it's via your APIs, DBs, Git, S3 or …" at bounding box center [784, 529] width 671 height 106
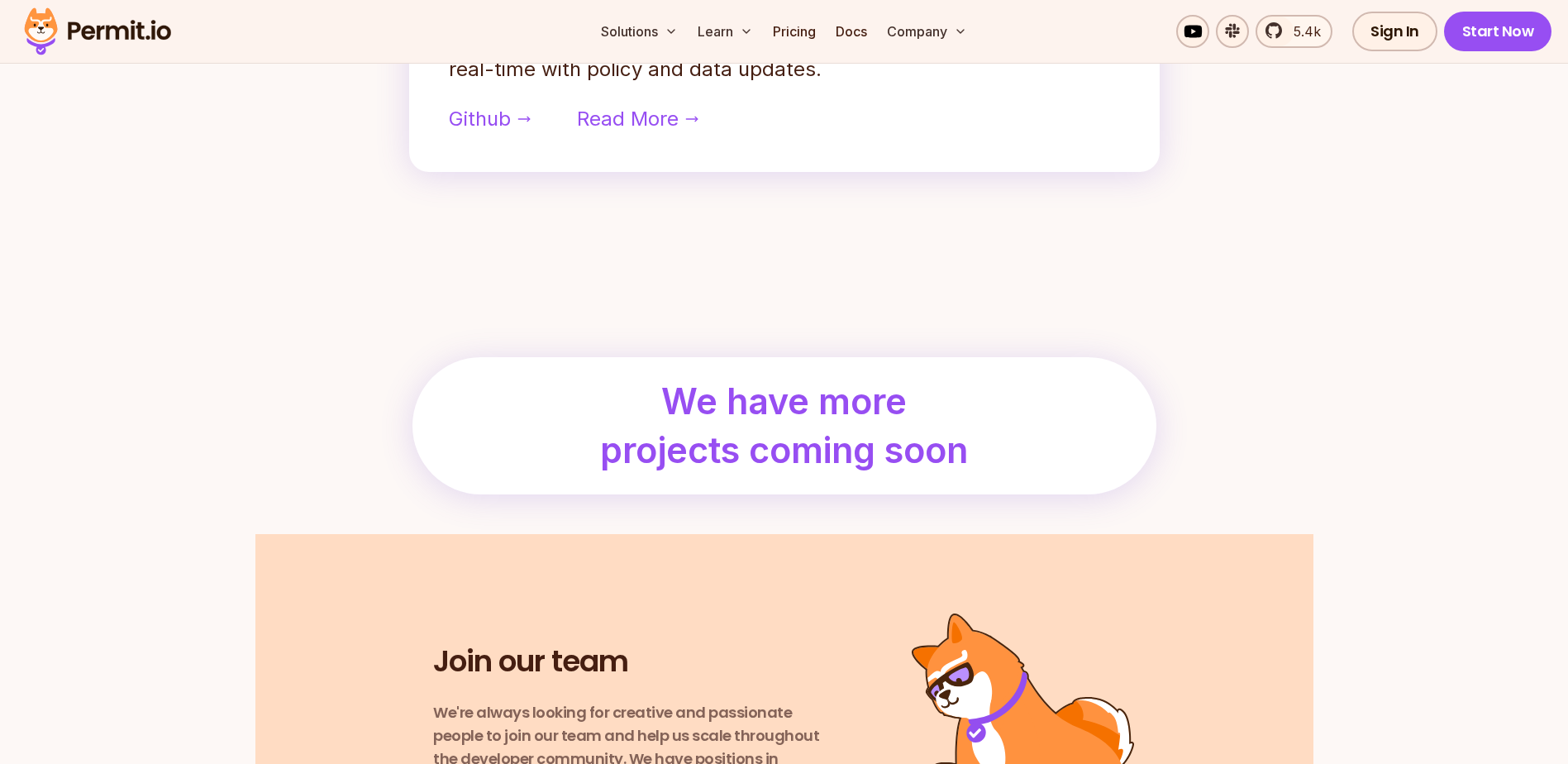
scroll to position [1791, 0]
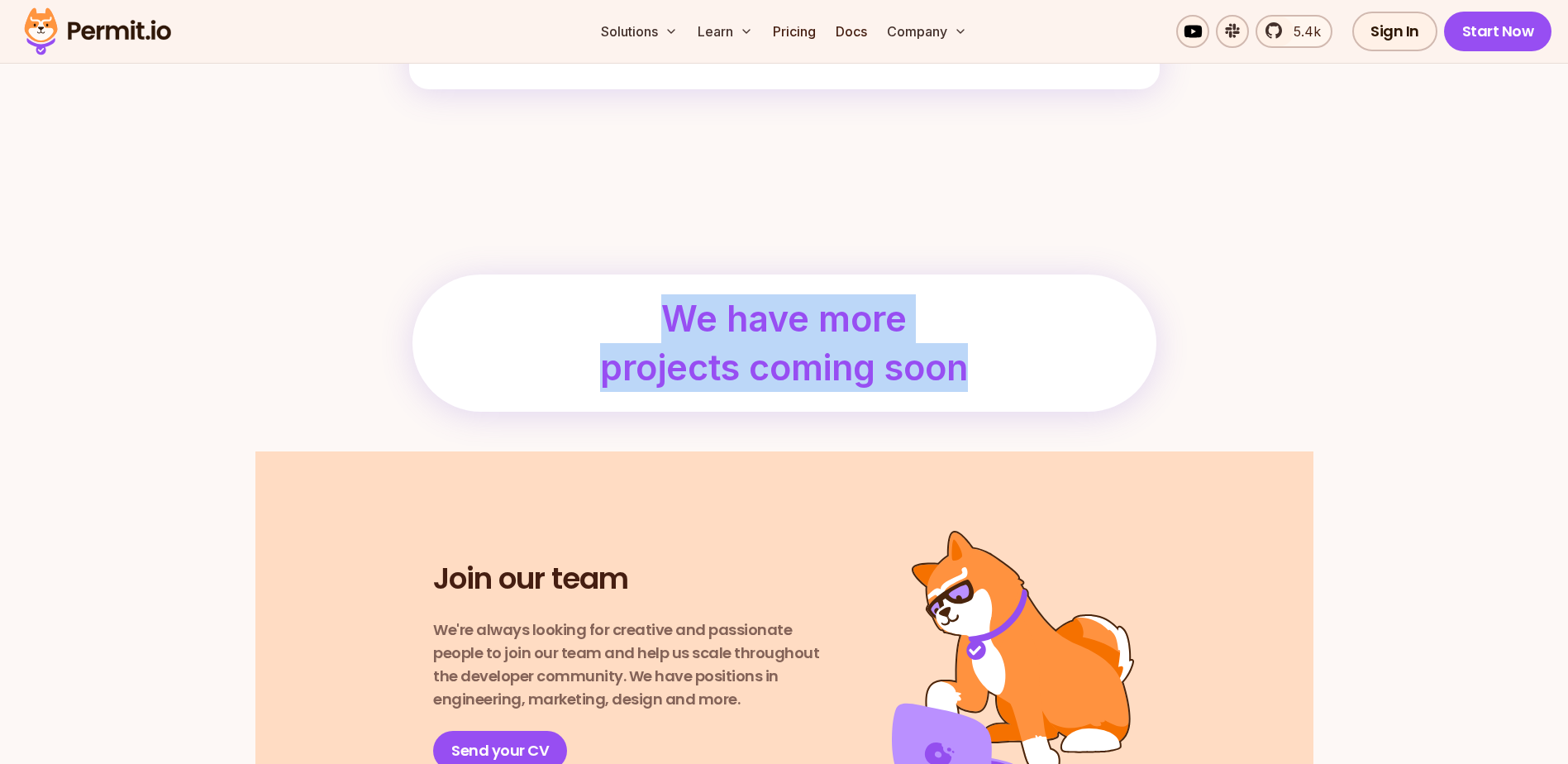
drag, startPoint x: 613, startPoint y: 291, endPoint x: 969, endPoint y: 359, distance: 362.4
click at [968, 354] on div "We have more projects coming soon" at bounding box center [784, 343] width 744 height 138
click at [957, 364] on h2 "We have more projects coming soon" at bounding box center [784, 343] width 387 height 97
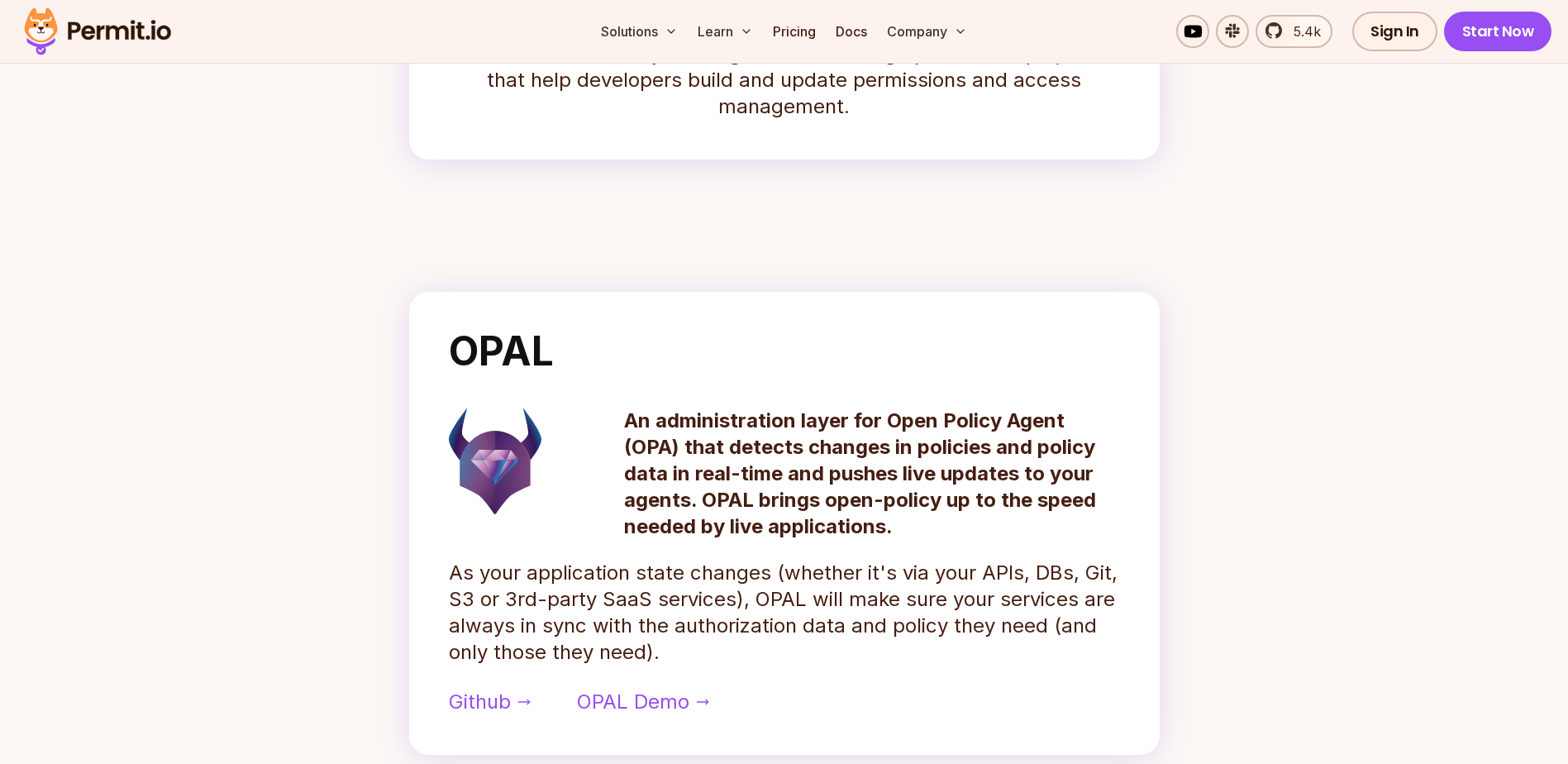
scroll to position [717, 0]
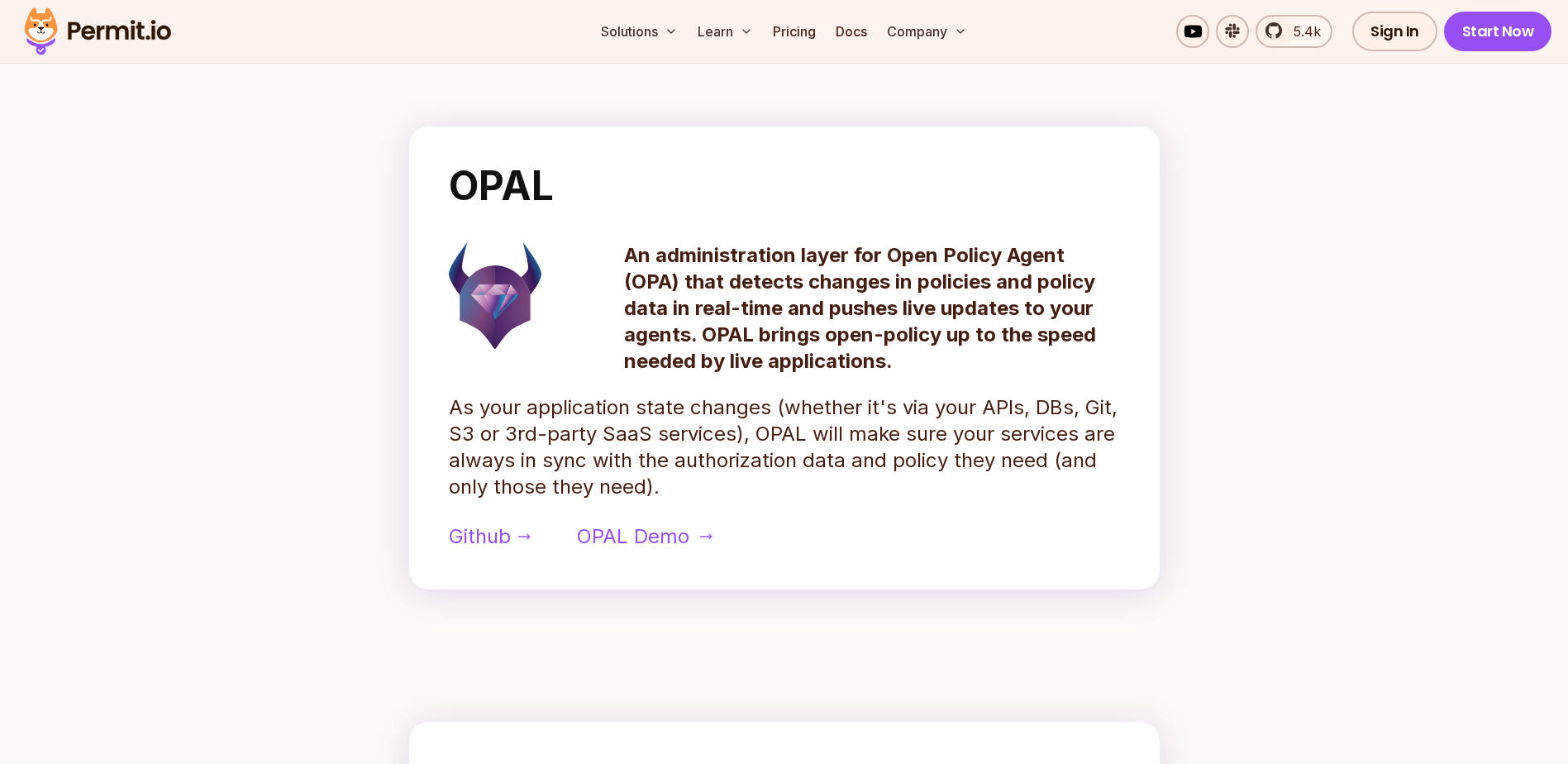
click at [604, 530] on span "OPAL Demo" at bounding box center [633, 536] width 112 height 26
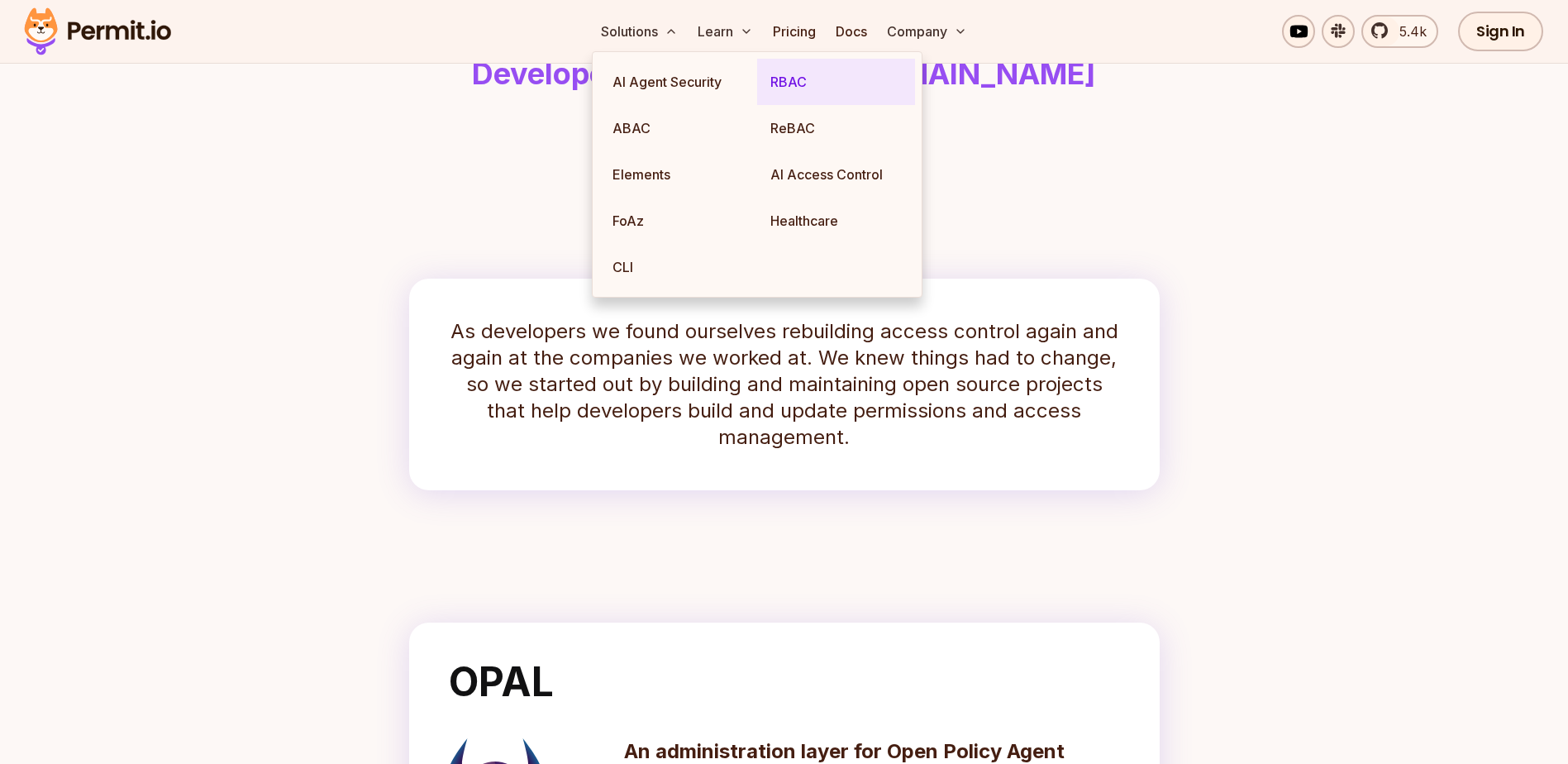
click at [807, 77] on link "RBAC" at bounding box center [836, 81] width 158 height 46
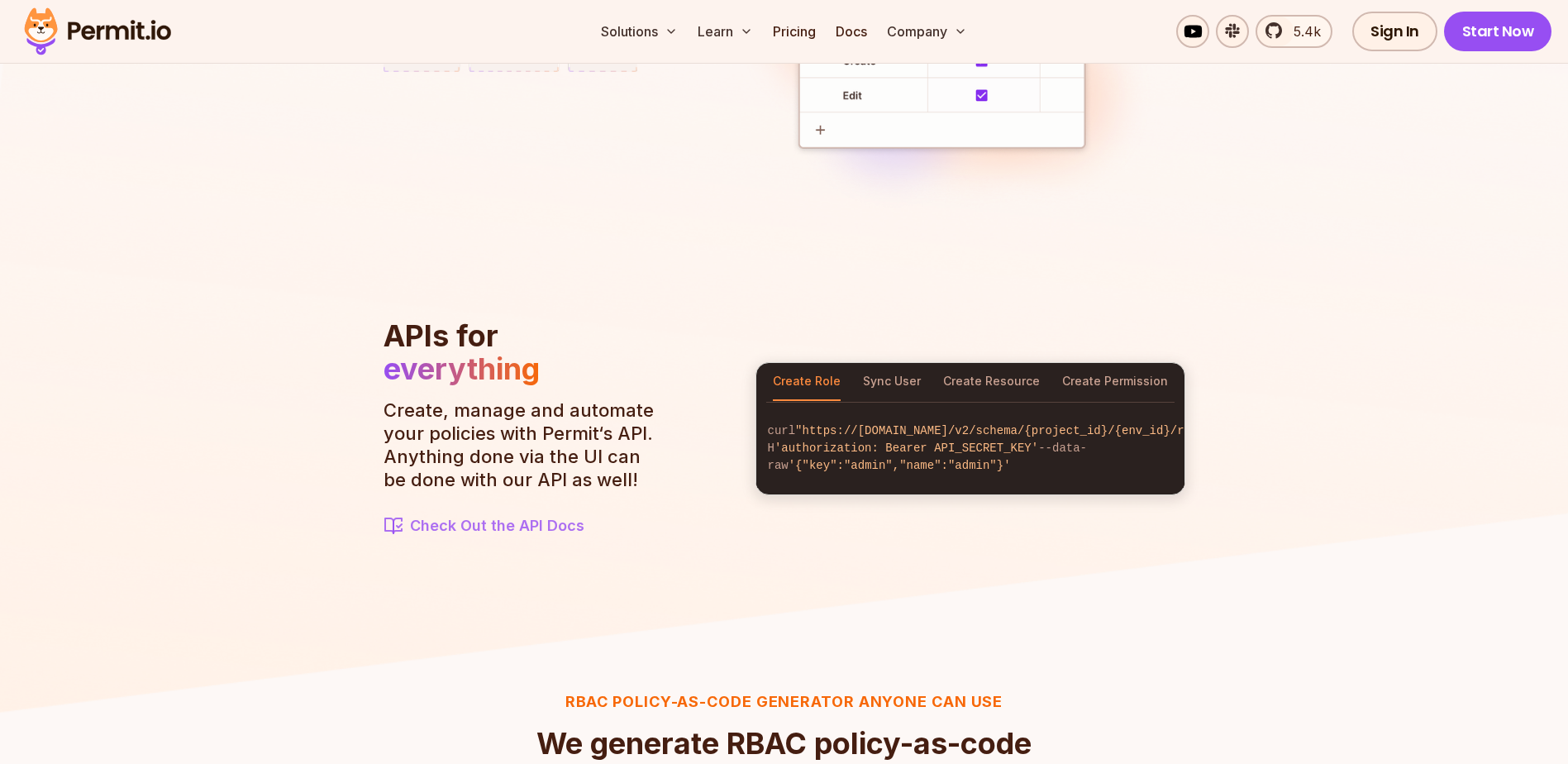
scroll to position [1736, 0]
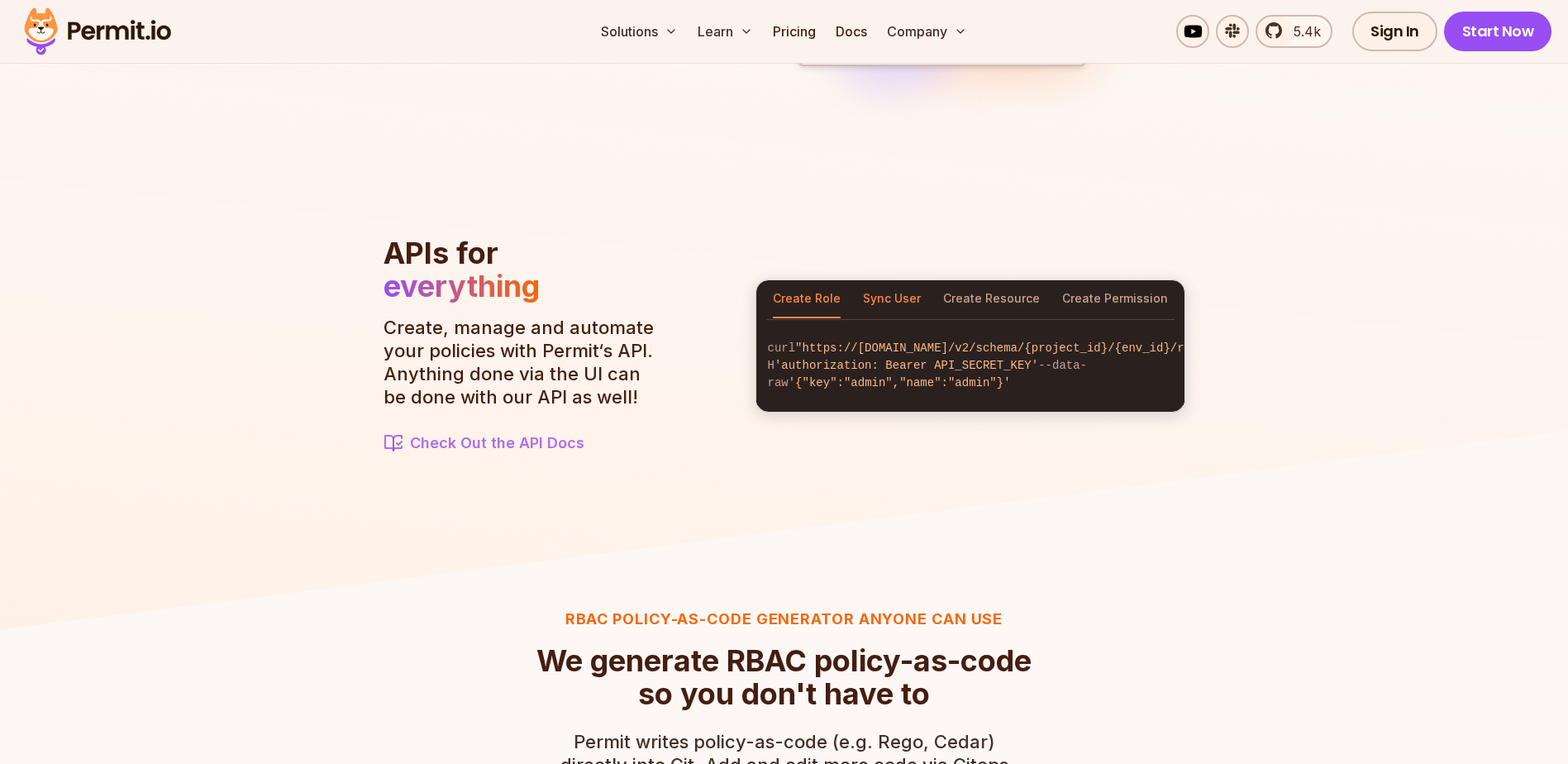
click at [884, 287] on button "Sync User" at bounding box center [892, 299] width 58 height 38
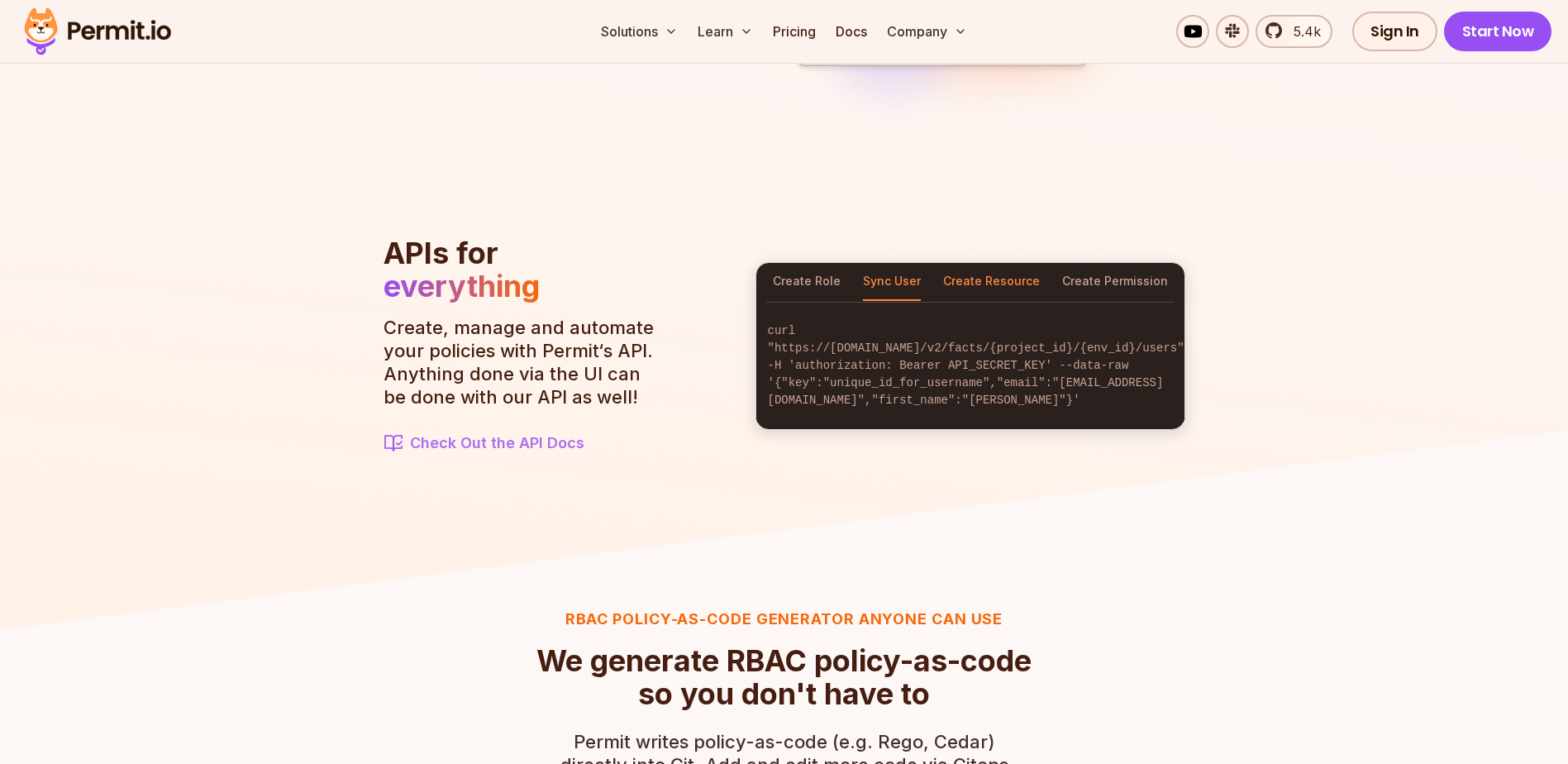
click at [1031, 286] on button "Create Resource" at bounding box center [991, 281] width 96 height 38
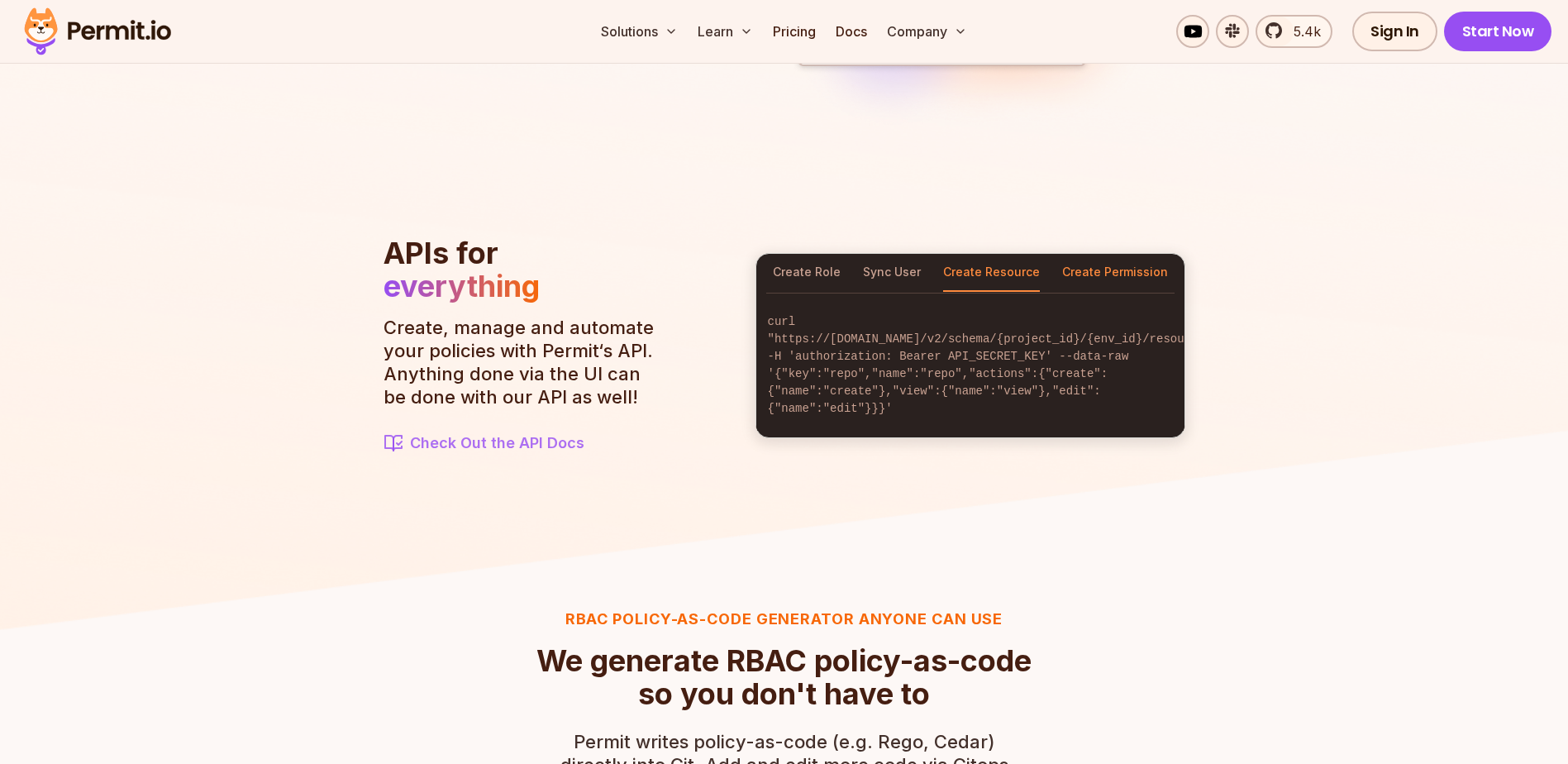
click at [1115, 292] on button "Create Permission" at bounding box center [1115, 272] width 106 height 38
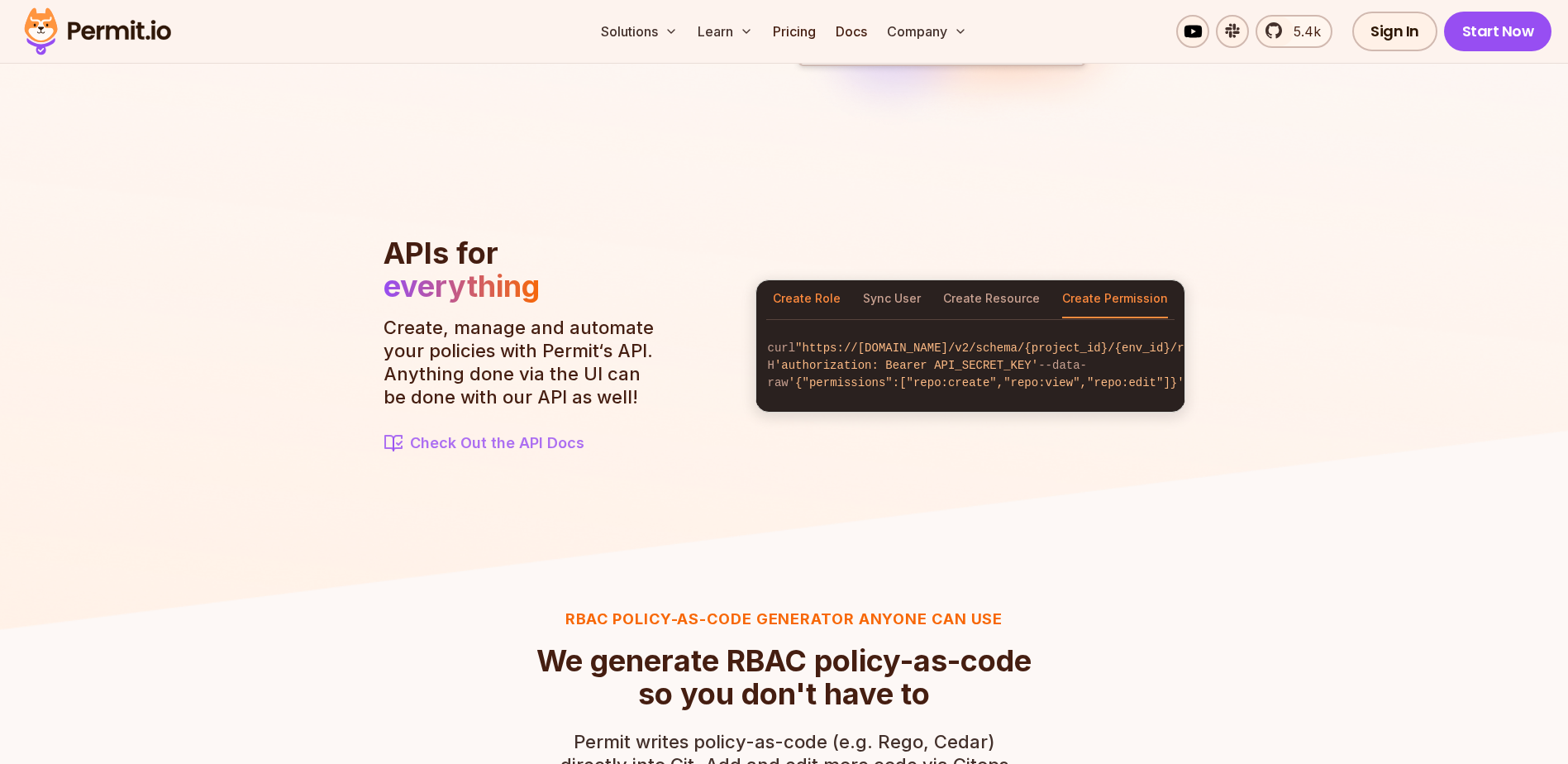
click at [800, 285] on button "Create Role" at bounding box center [806, 299] width 67 height 38
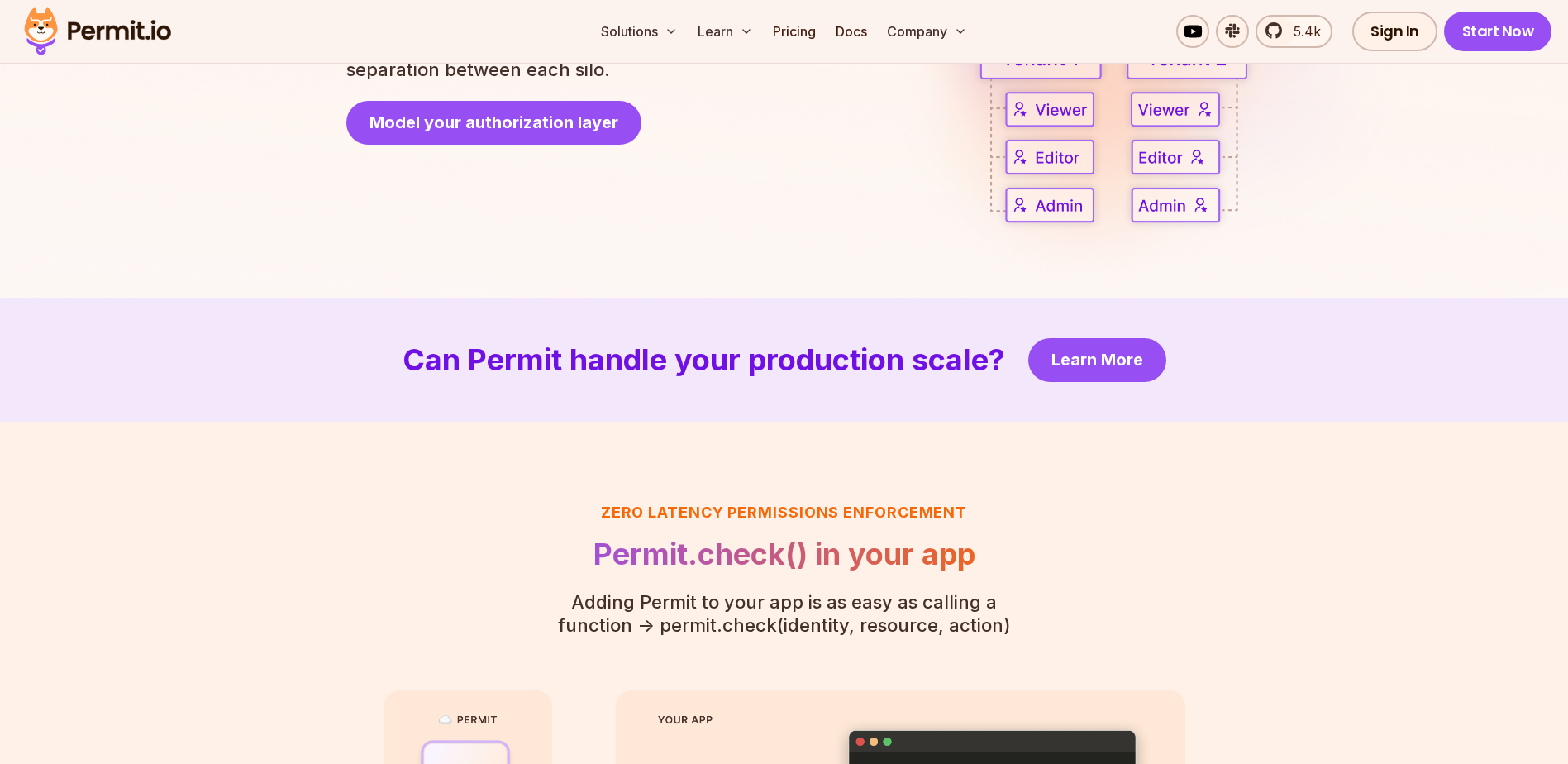
scroll to position [3058, 0]
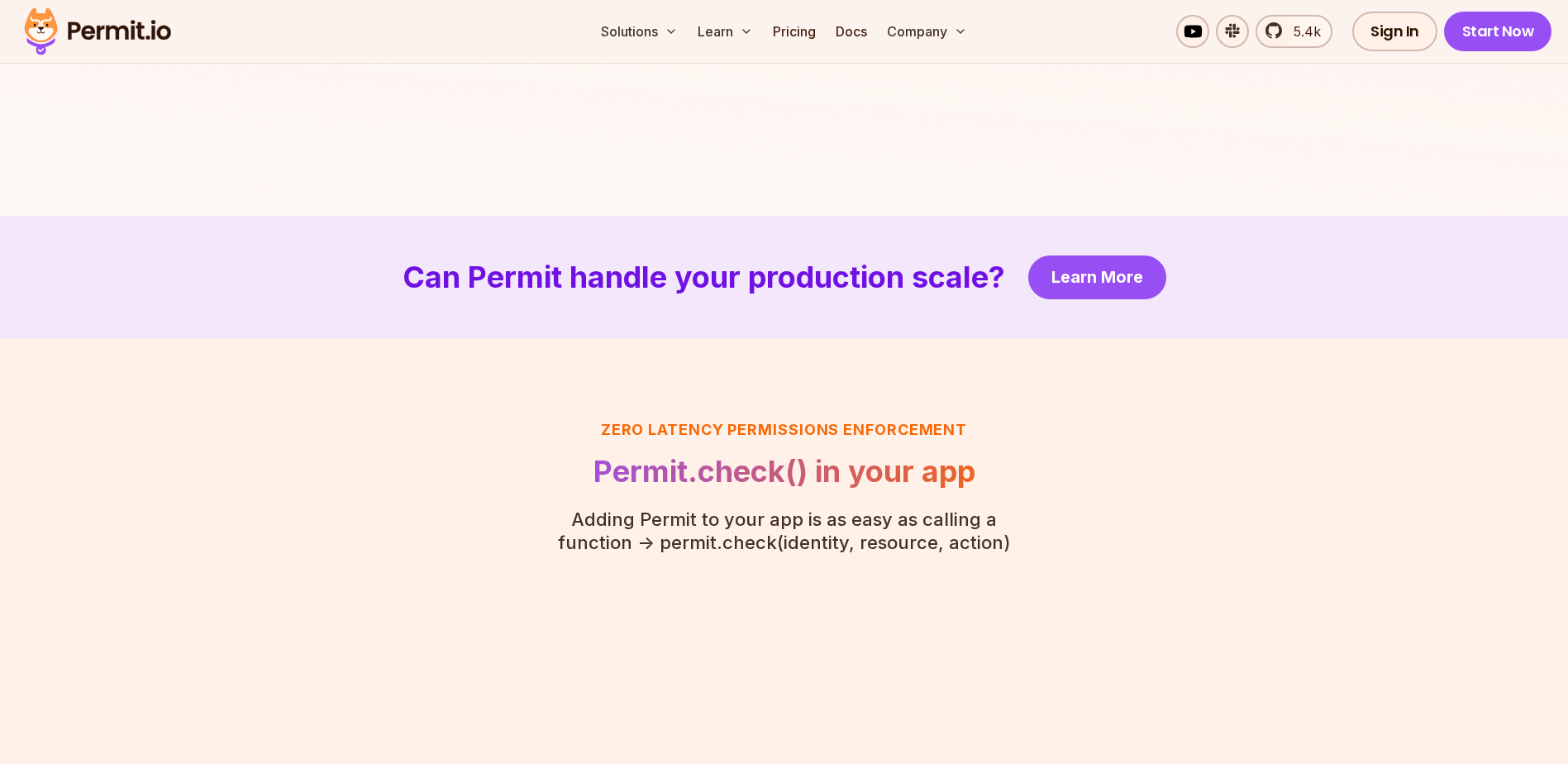
scroll to position [3554, 0]
